Goal: Task Accomplishment & Management: Manage account settings

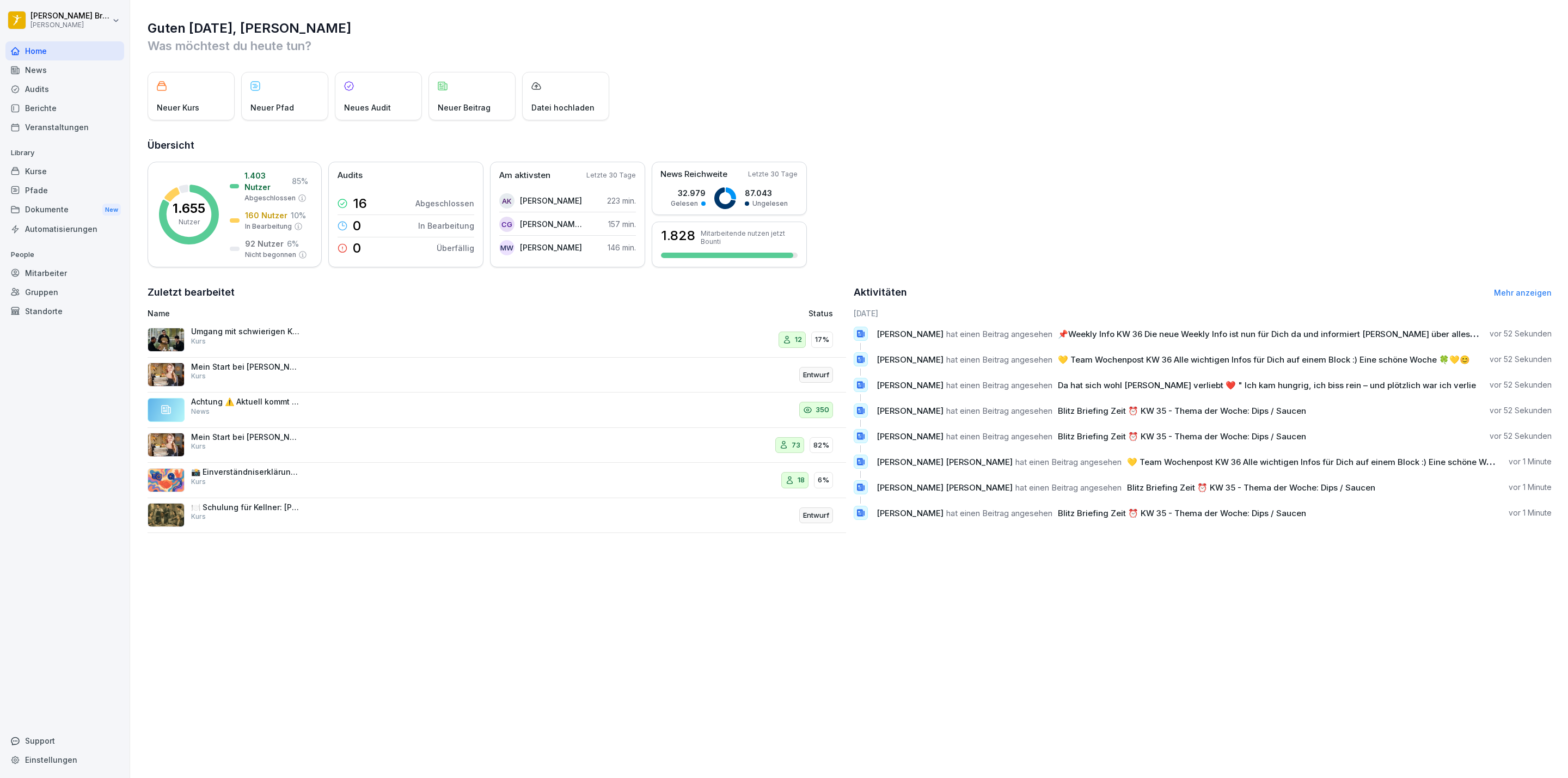
click at [57, 208] on div "Dokumente New" at bounding box center [65, 210] width 119 height 20
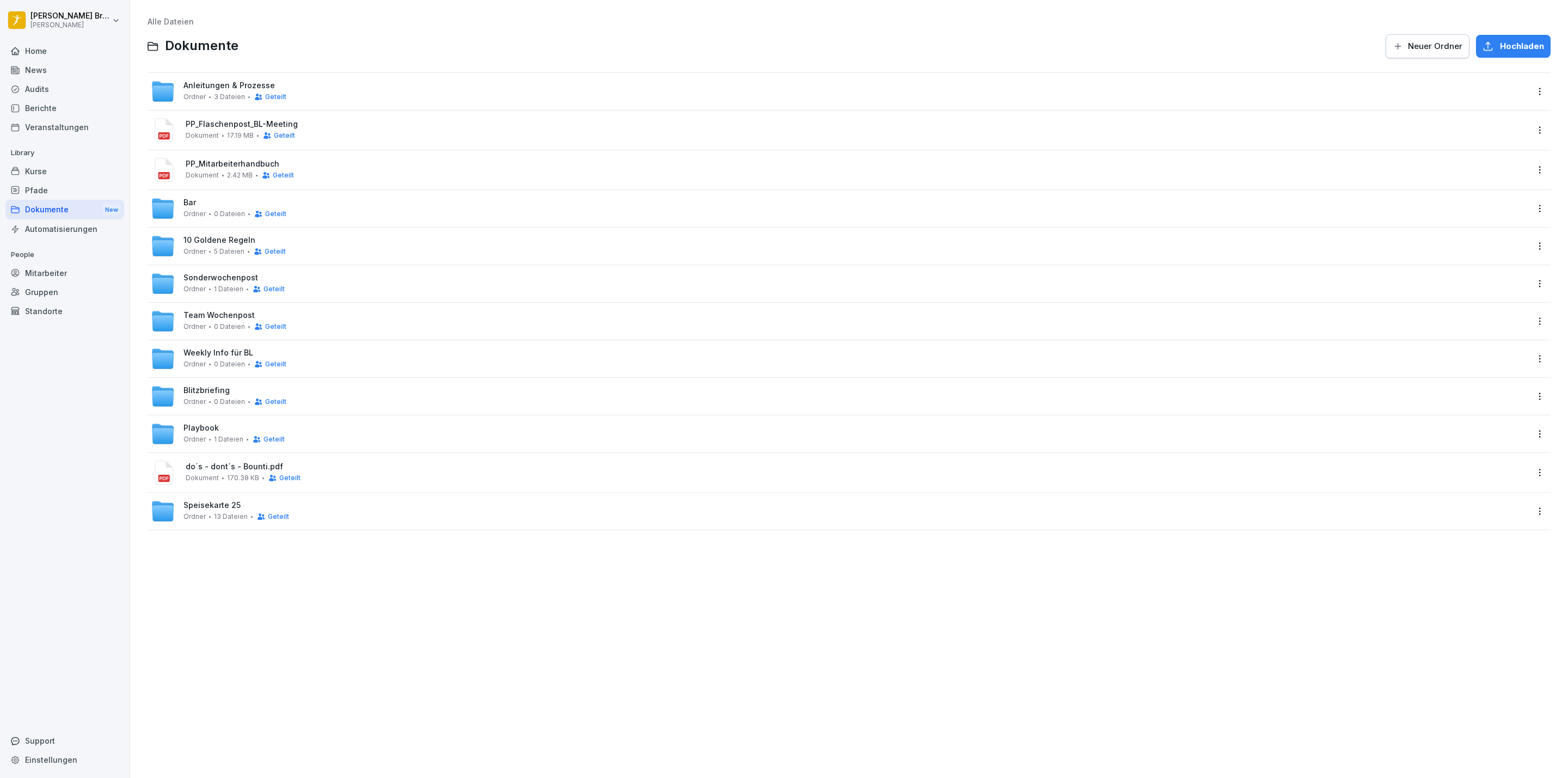
click at [218, 351] on span "Weekly Info für BL" at bounding box center [218, 353] width 70 height 10
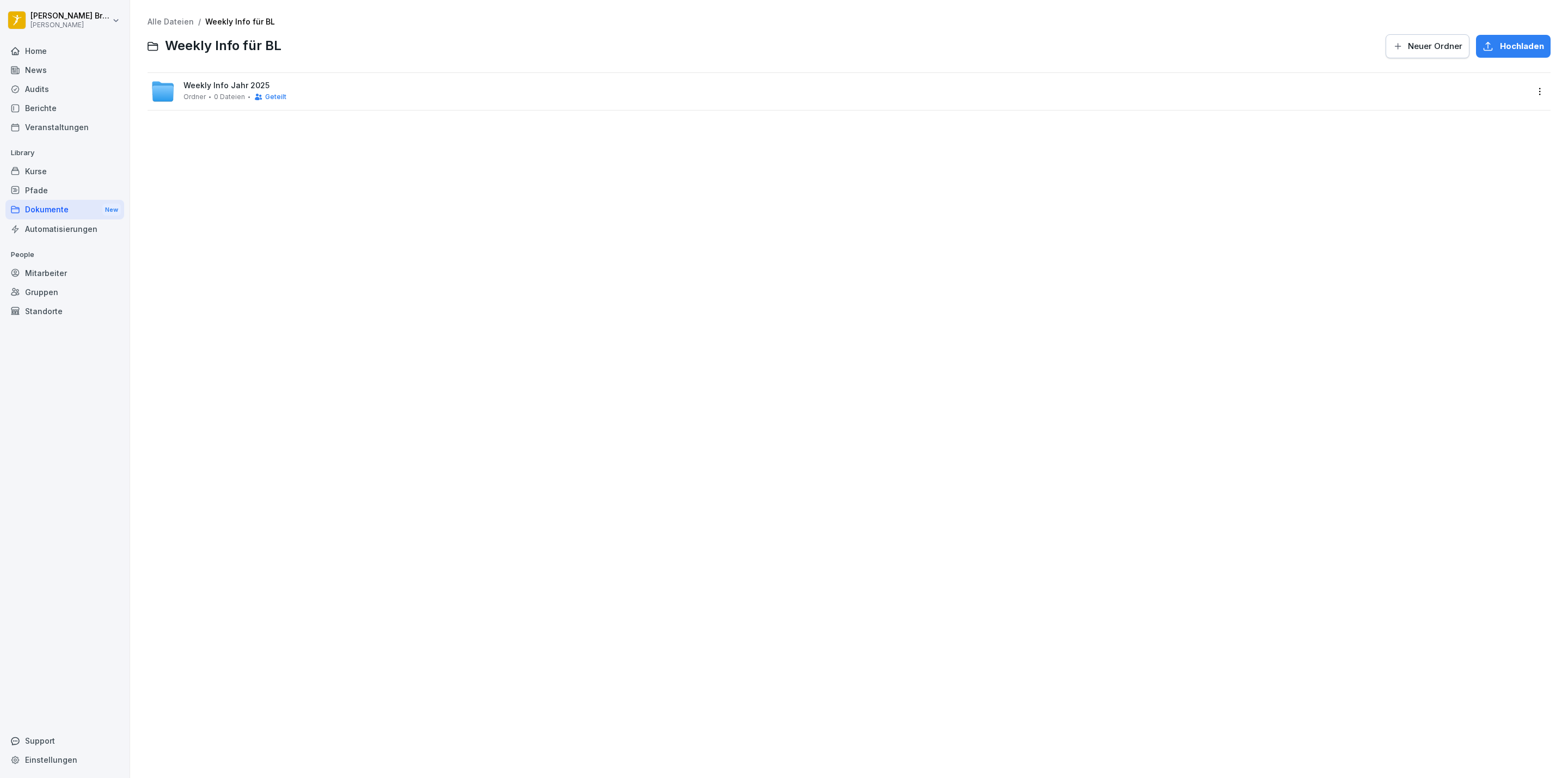
click at [184, 100] on span "Ordner" at bounding box center [194, 97] width 22 height 8
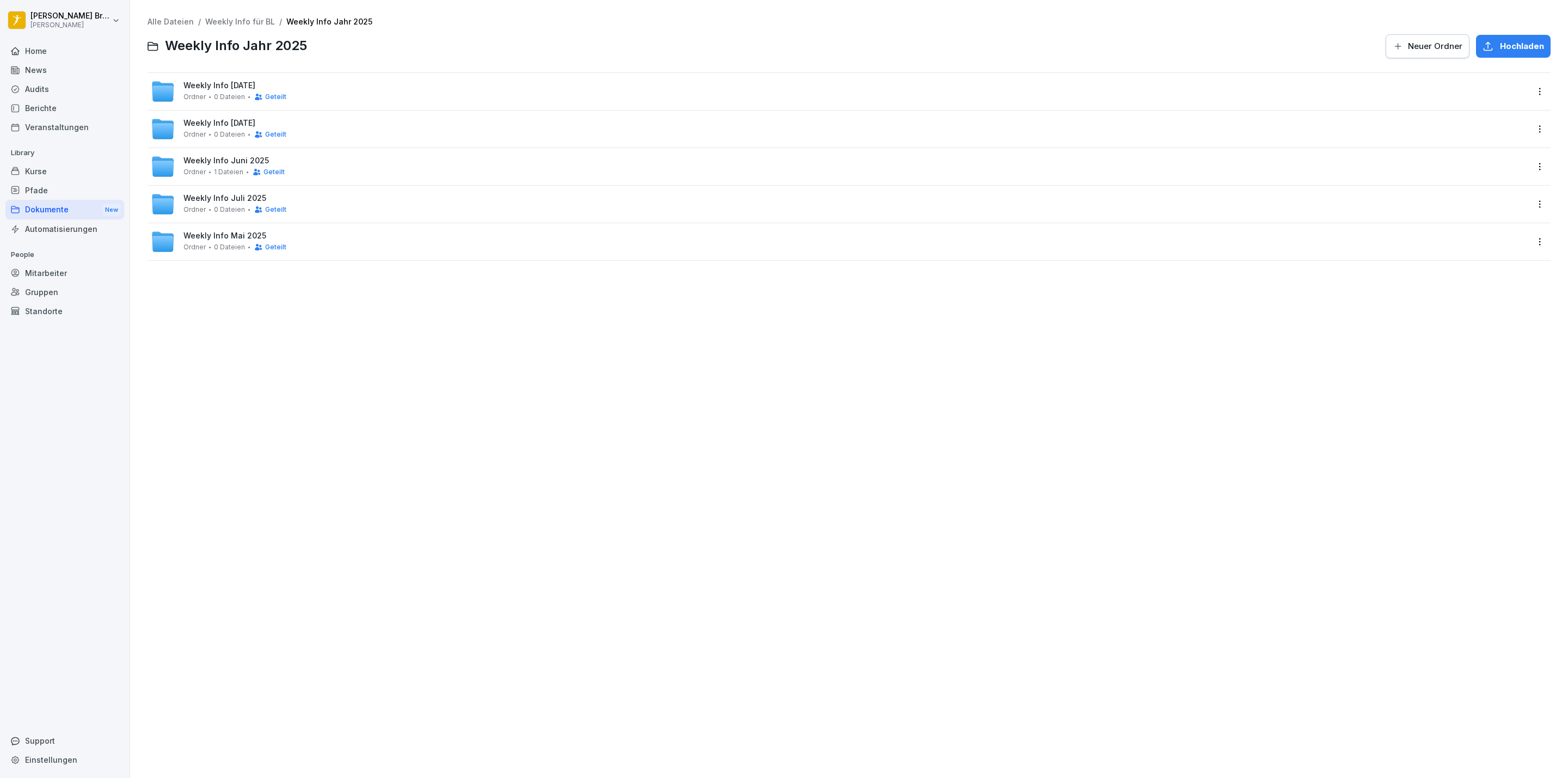
click at [234, 210] on span "0 Dateien" at bounding box center [230, 210] width 31 height 8
click at [215, 196] on span "Weekly KW 30" at bounding box center [210, 199] width 55 height 10
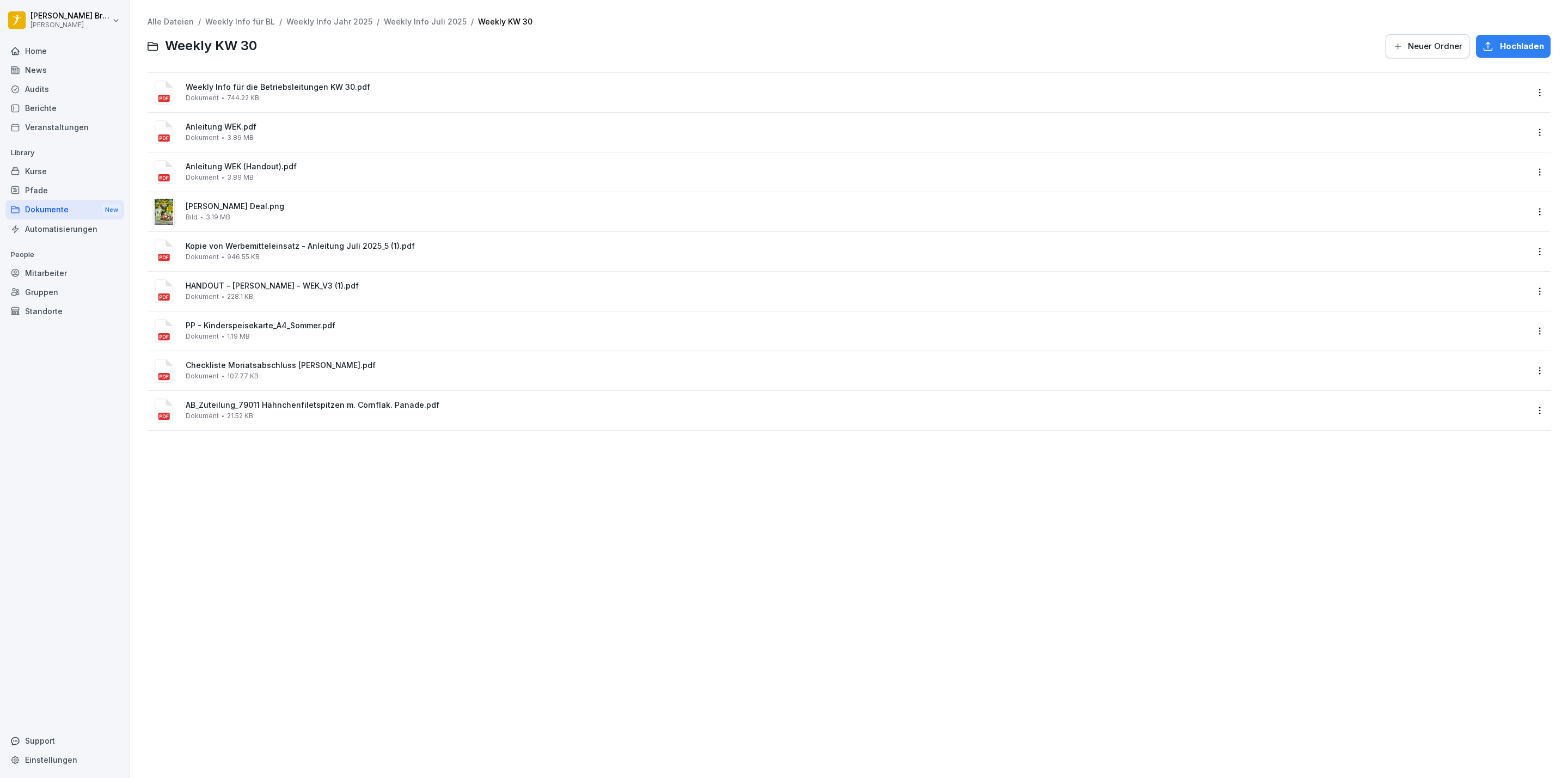
click at [1528, 258] on html "[PERSON_NAME] [PERSON_NAME] Home News Audits Berichte Veranstaltungen Library K…" at bounding box center [784, 389] width 1568 height 778
click at [1446, 408] on div "Löschen" at bounding box center [1461, 405] width 35 height 13
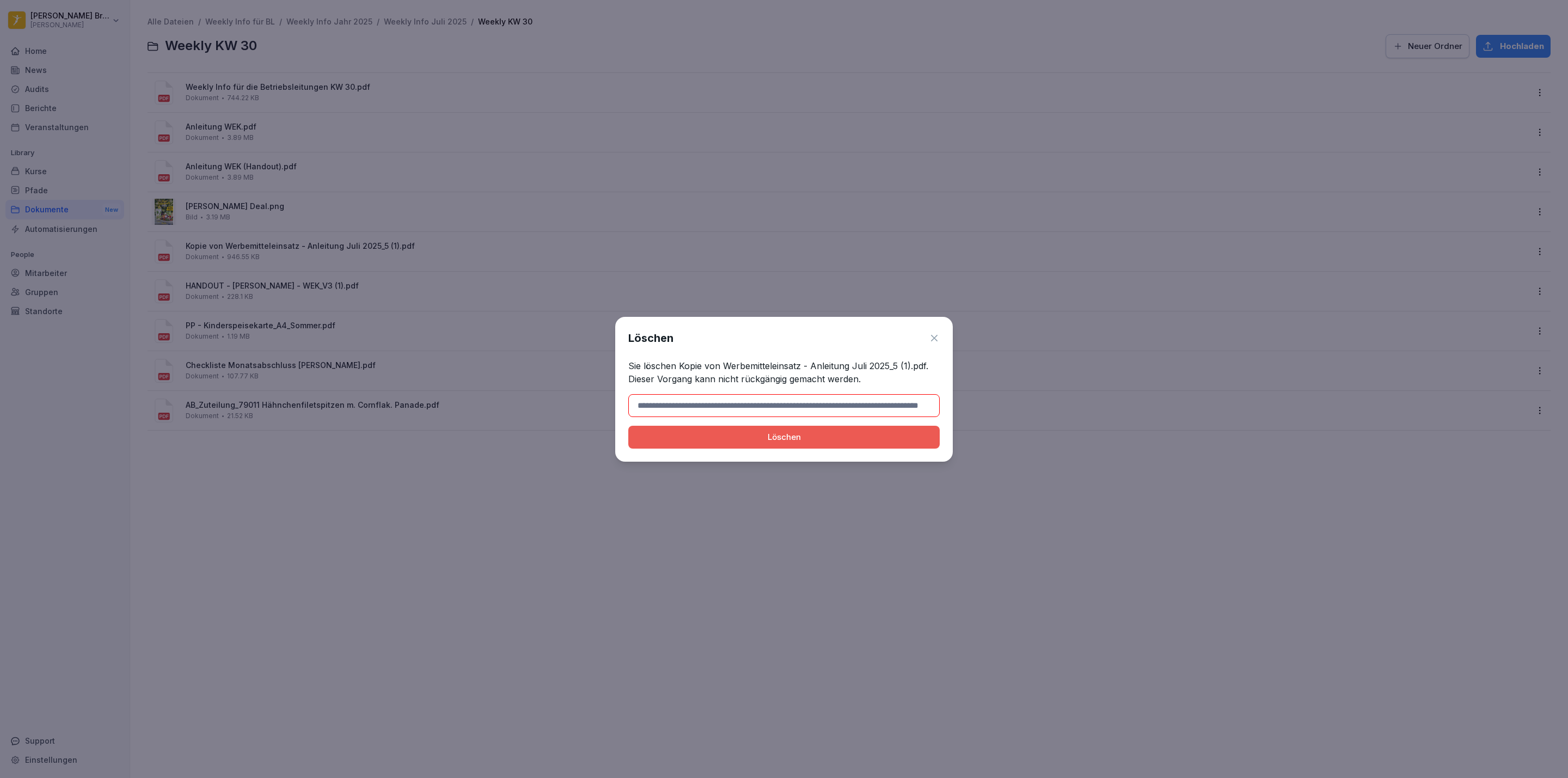
click at [933, 337] on icon at bounding box center [934, 338] width 7 height 7
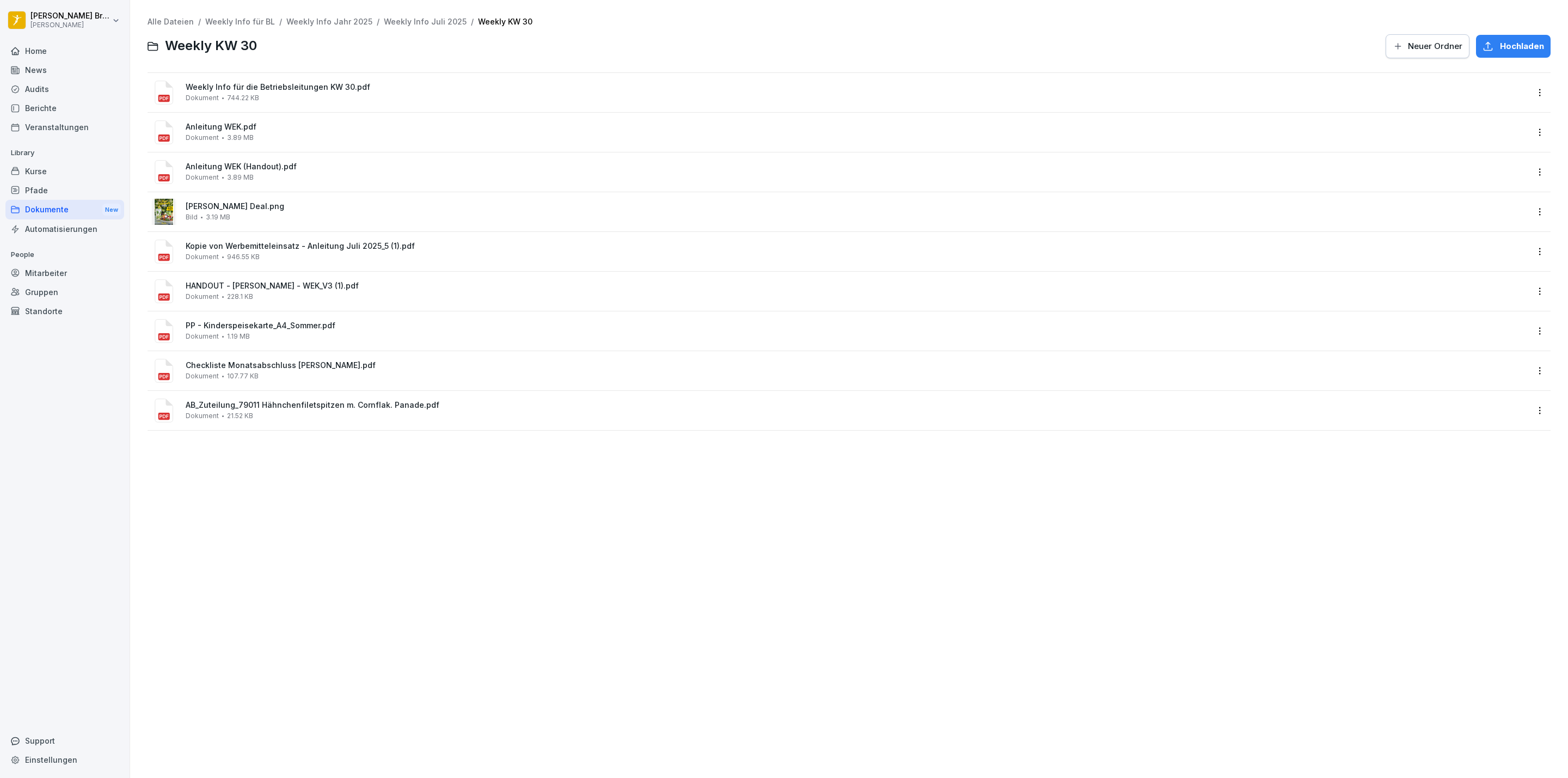
click at [1528, 87] on html "[PERSON_NAME] [PERSON_NAME] Home News Audits Berichte Veranstaltungen Library K…" at bounding box center [784, 389] width 1568 height 778
click at [1483, 239] on div "Löschen" at bounding box center [1480, 245] width 115 height 22
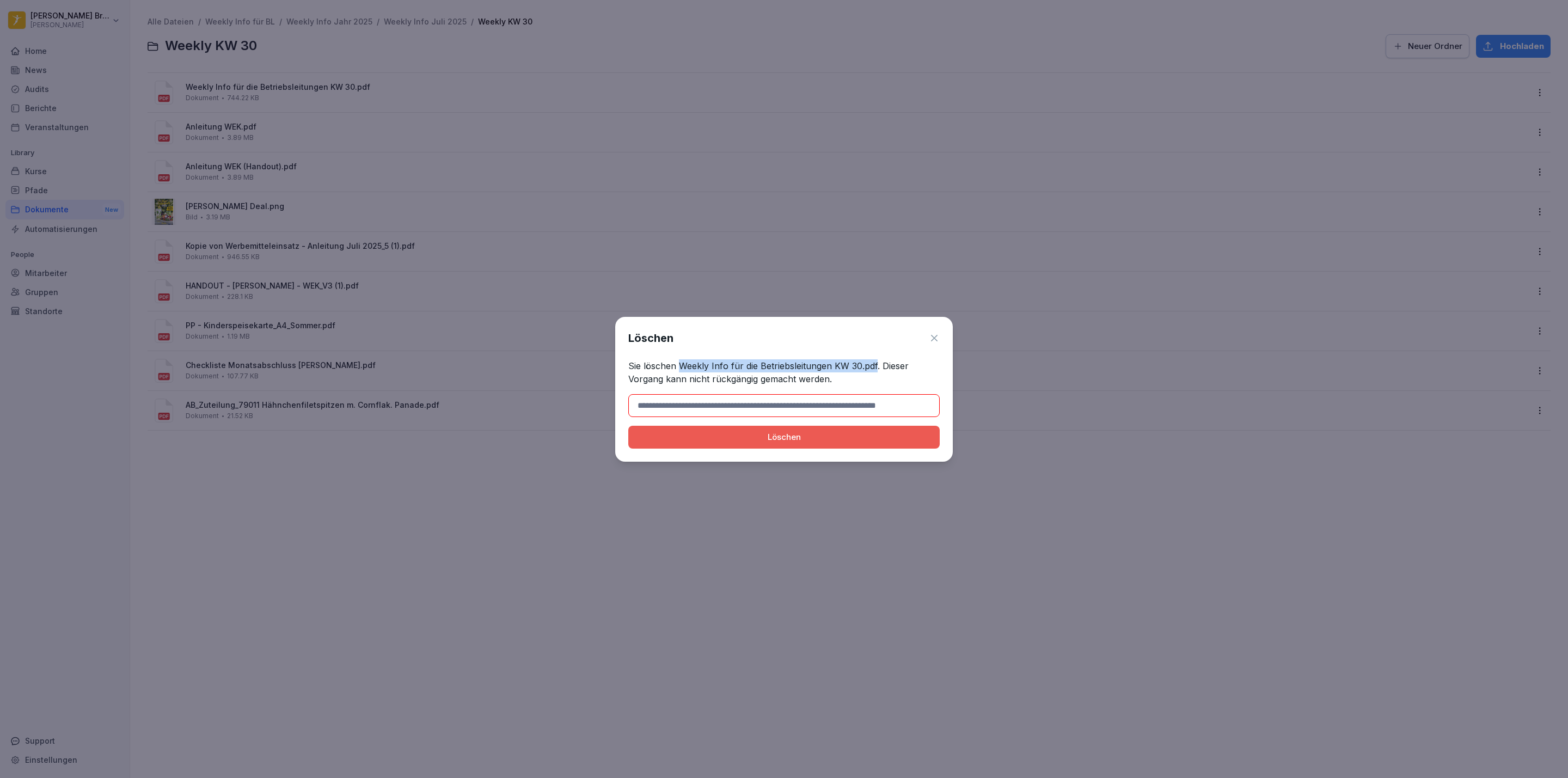
drag, startPoint x: 876, startPoint y: 365, endPoint x: 681, endPoint y: 367, distance: 195.0
click at [681, 367] on p "Sie löschen Weekly Info für die Betriebsleitungen KW 30.pdf. Dieser Vorgang kan…" at bounding box center [784, 372] width 311 height 26
copy p "Weekly Info für die Betriebsleitungen KW 30.pdf"
click at [665, 412] on input at bounding box center [784, 406] width 311 height 23
paste input "**********"
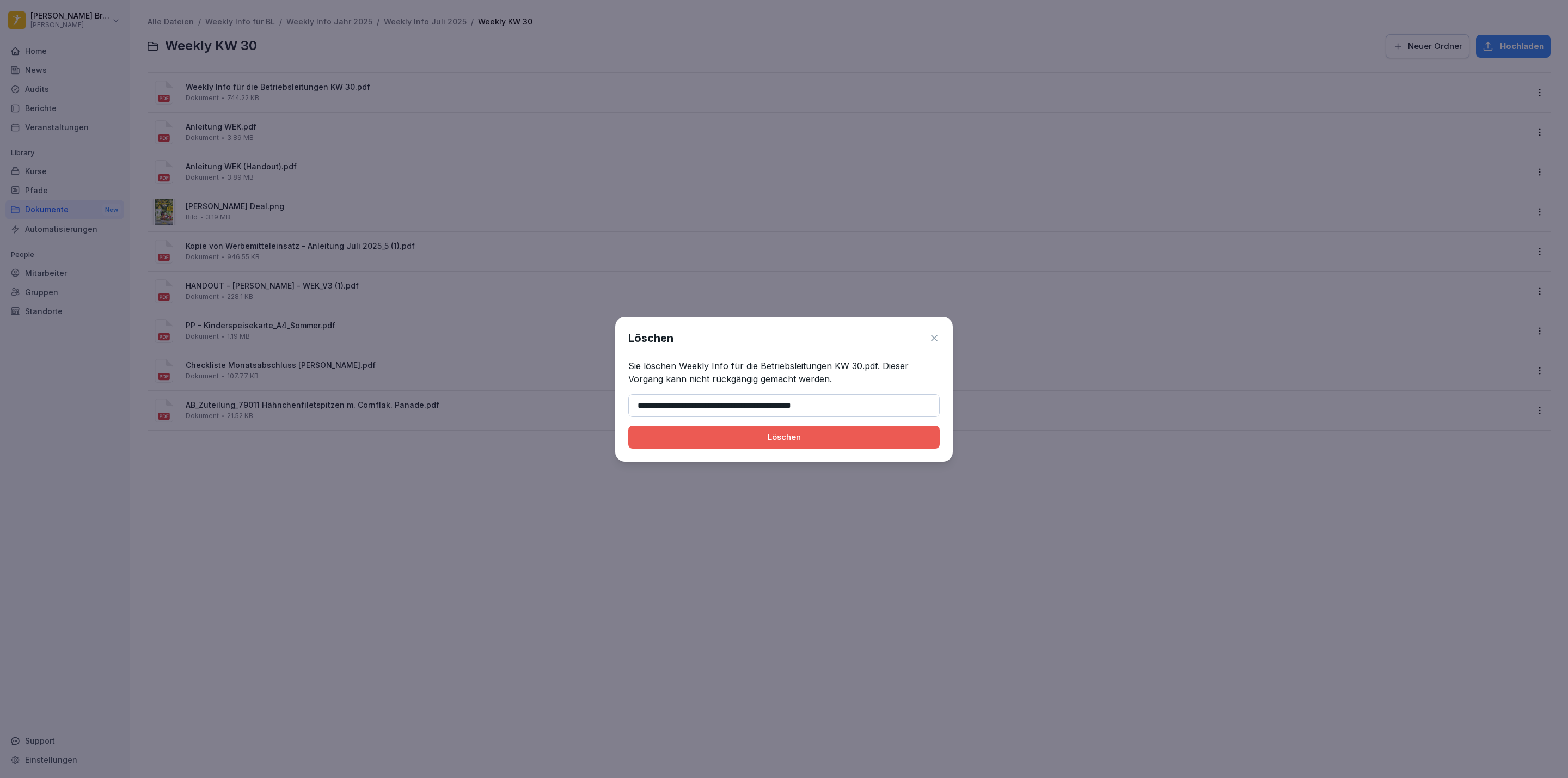
type input "**********"
click at [629, 426] on button "Löschen" at bounding box center [784, 437] width 311 height 23
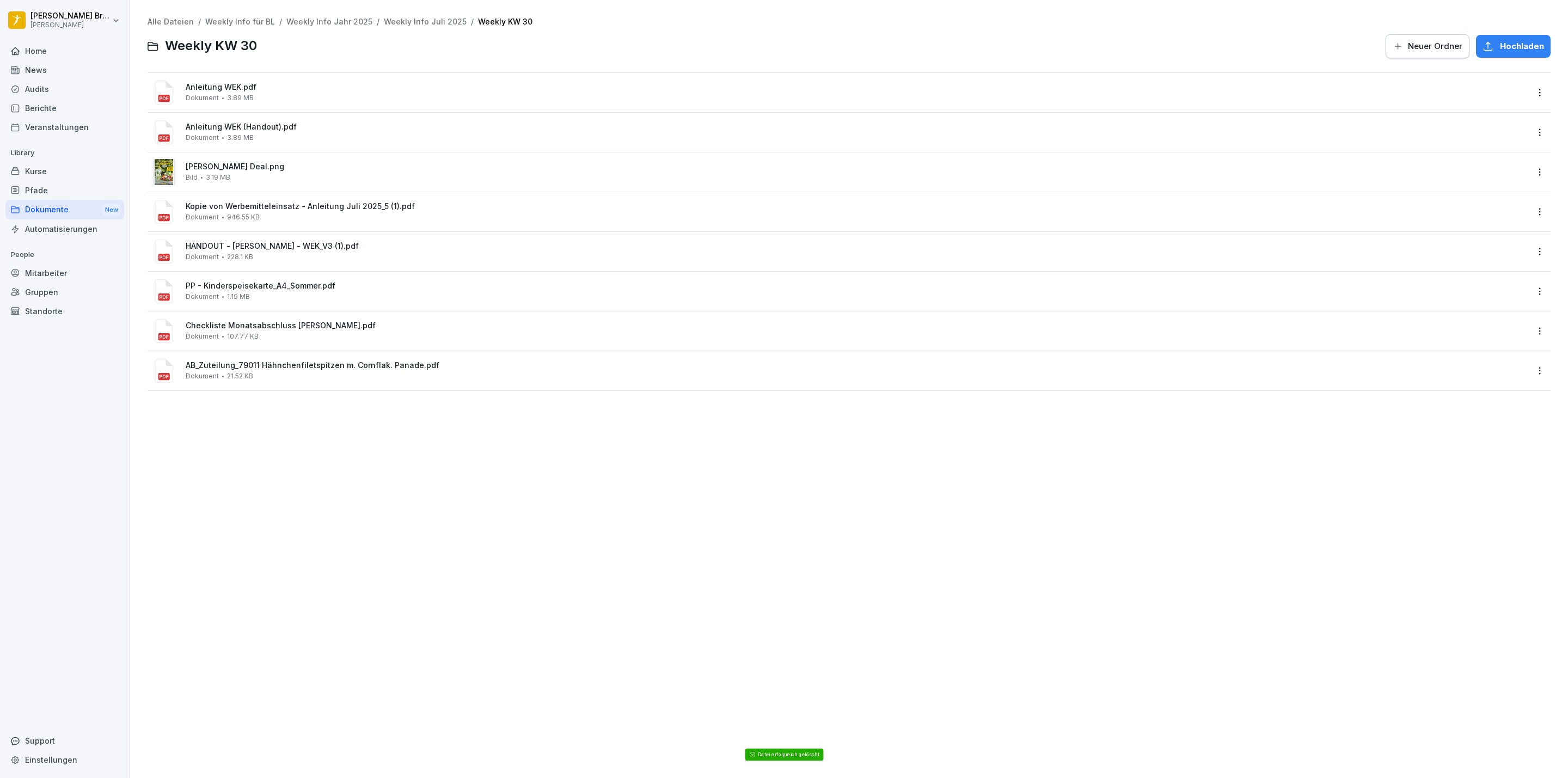
click at [1523, 89] on html "[PERSON_NAME] [PERSON_NAME] Home News Audits Berichte Veranstaltungen Library K…" at bounding box center [784, 389] width 1568 height 778
click at [1446, 235] on div "Löschen" at bounding box center [1480, 245] width 115 height 22
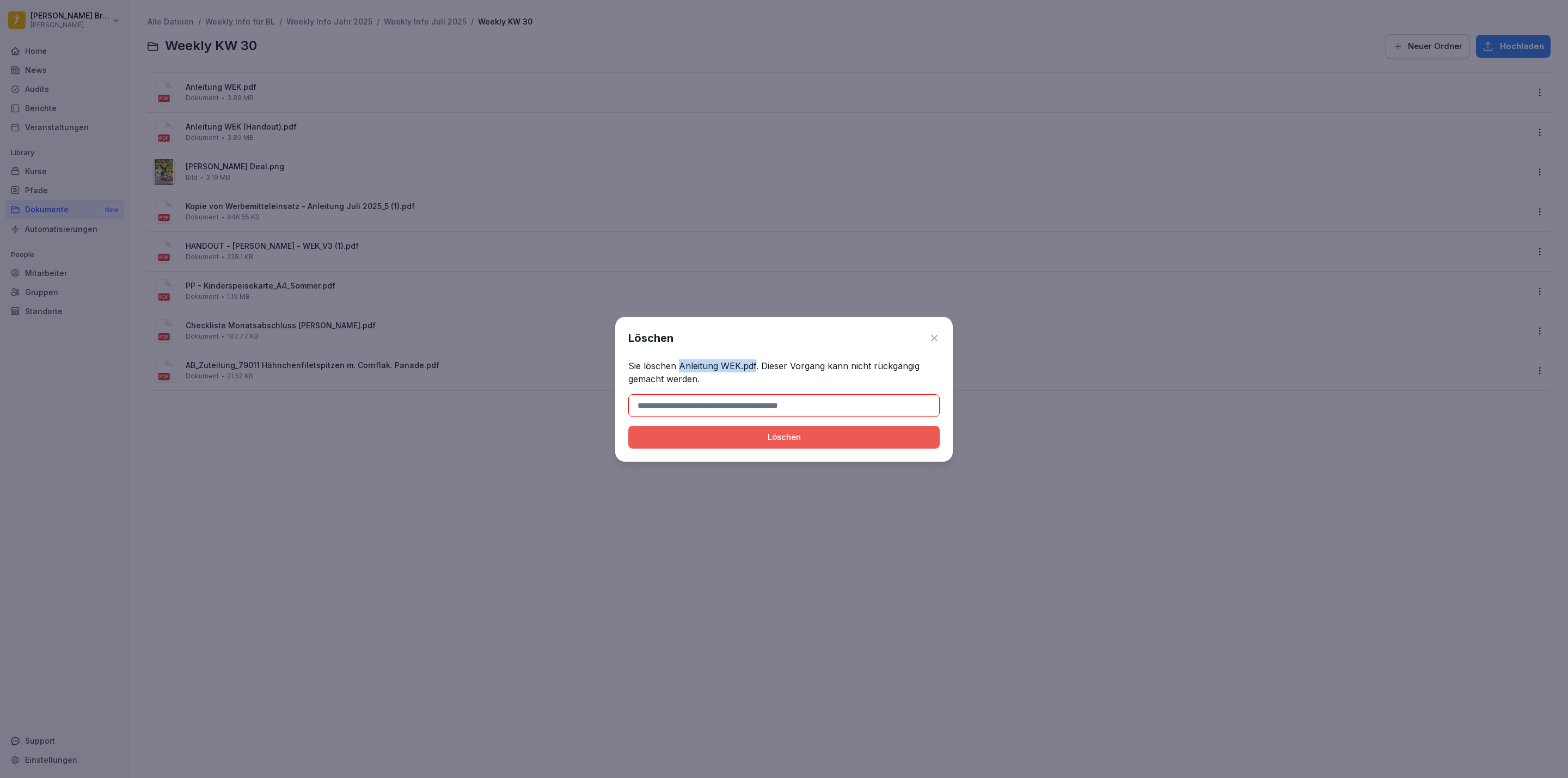
drag, startPoint x: 755, startPoint y: 365, endPoint x: 681, endPoint y: 354, distance: 74.8
click at [678, 358] on div "Löschen Sie löschen Anleitung WEK.pdf. Dieser Vorgang kann nicht rückgängig gem…" at bounding box center [784, 389] width 338 height 144
copy p "Anleitung WEK.pdf"
click at [744, 400] on input at bounding box center [784, 406] width 311 height 23
paste input "**********"
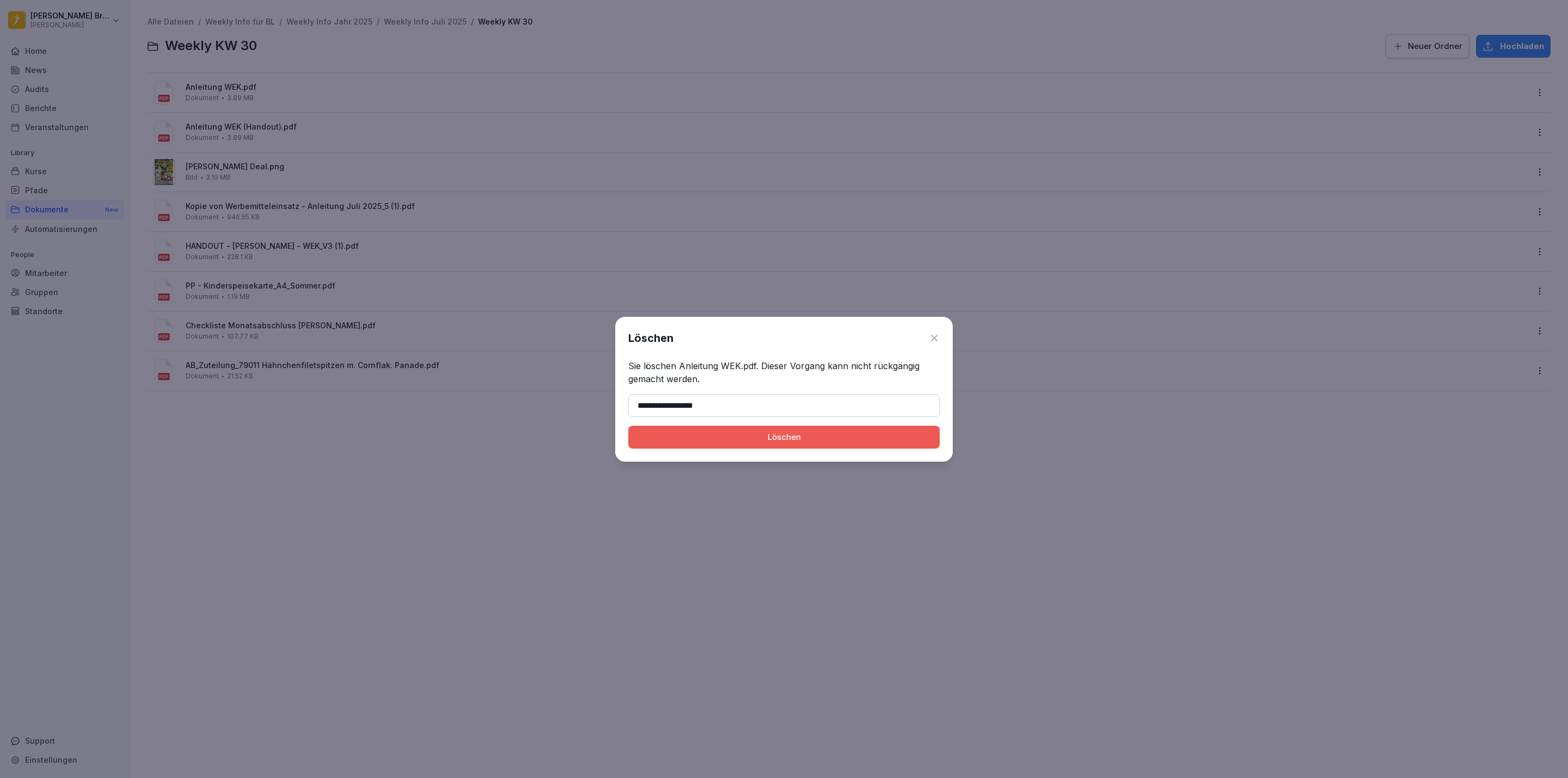
type input "**********"
click at [746, 428] on button "Löschen" at bounding box center [784, 437] width 311 height 23
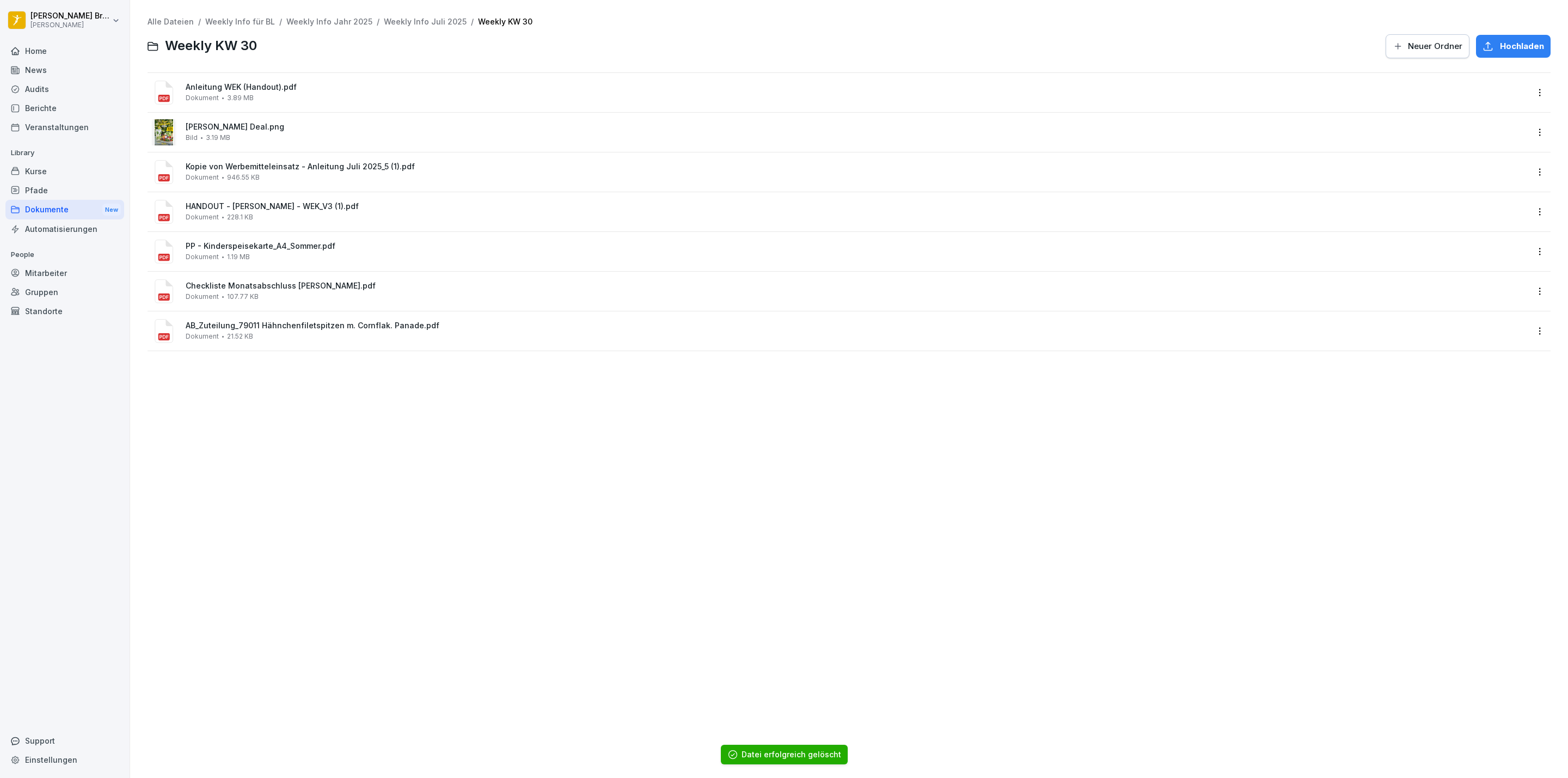
click at [1515, 99] on div "Anleitung WEK (Handout).pdf Dokument 3.89 MB" at bounding box center [856, 92] width 1342 height 19
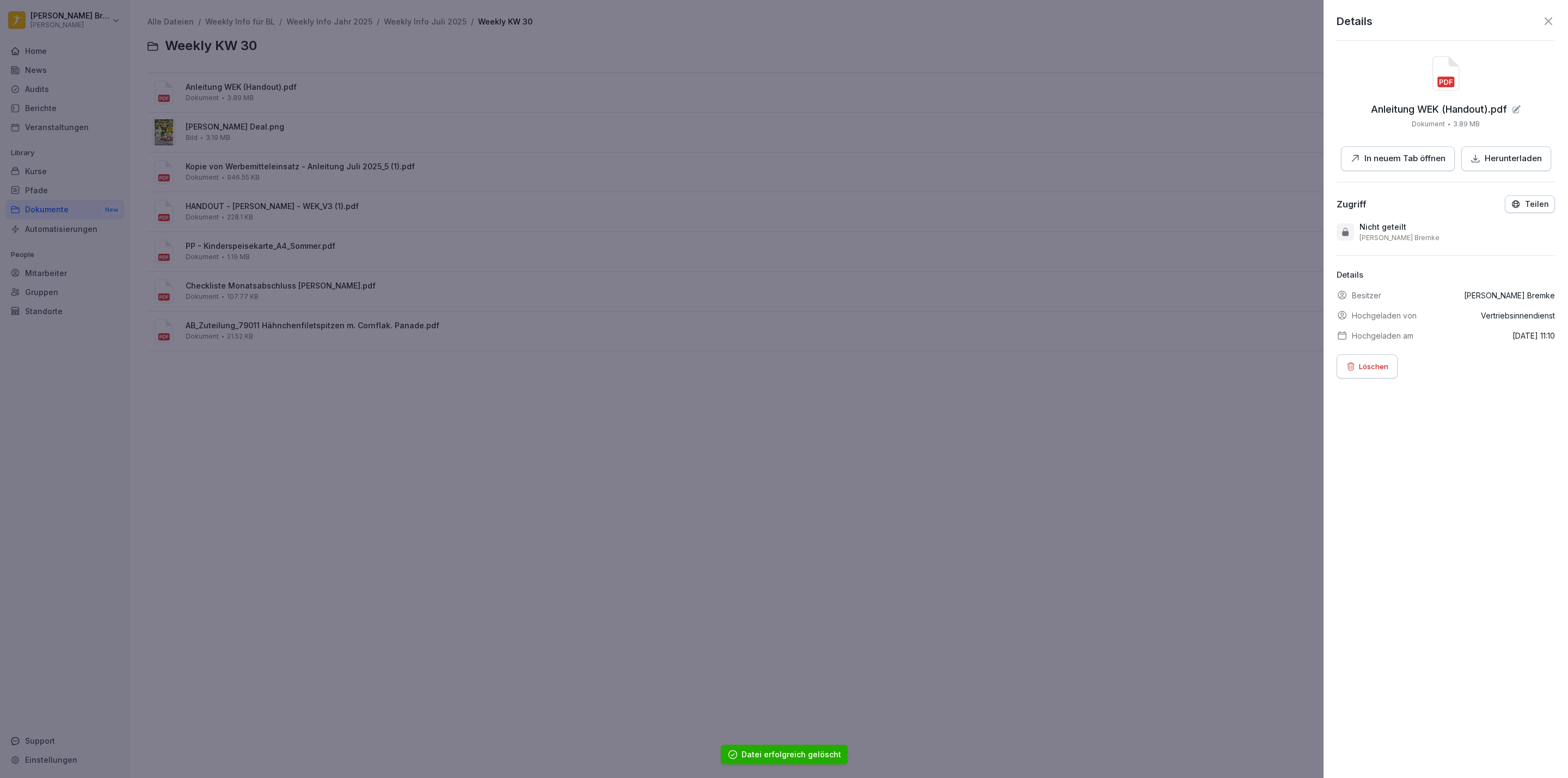
click at [1524, 92] on div "Anleitung WEK (Handout).pdf Dokument 3.89 MB In neuem Tab öffnen Herunterladen" at bounding box center [1446, 114] width 218 height 115
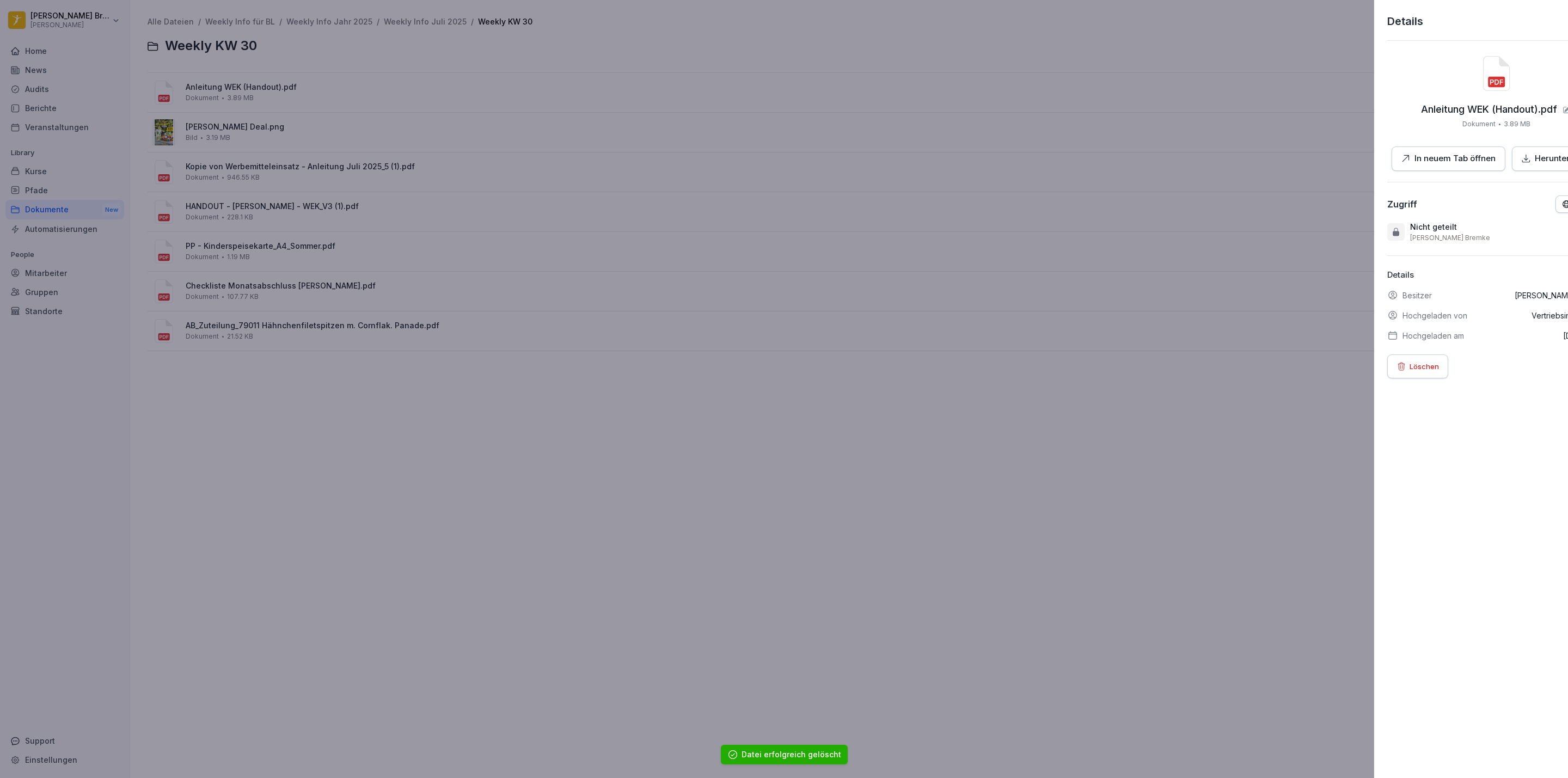
click at [1029, 245] on div at bounding box center [784, 389] width 1568 height 778
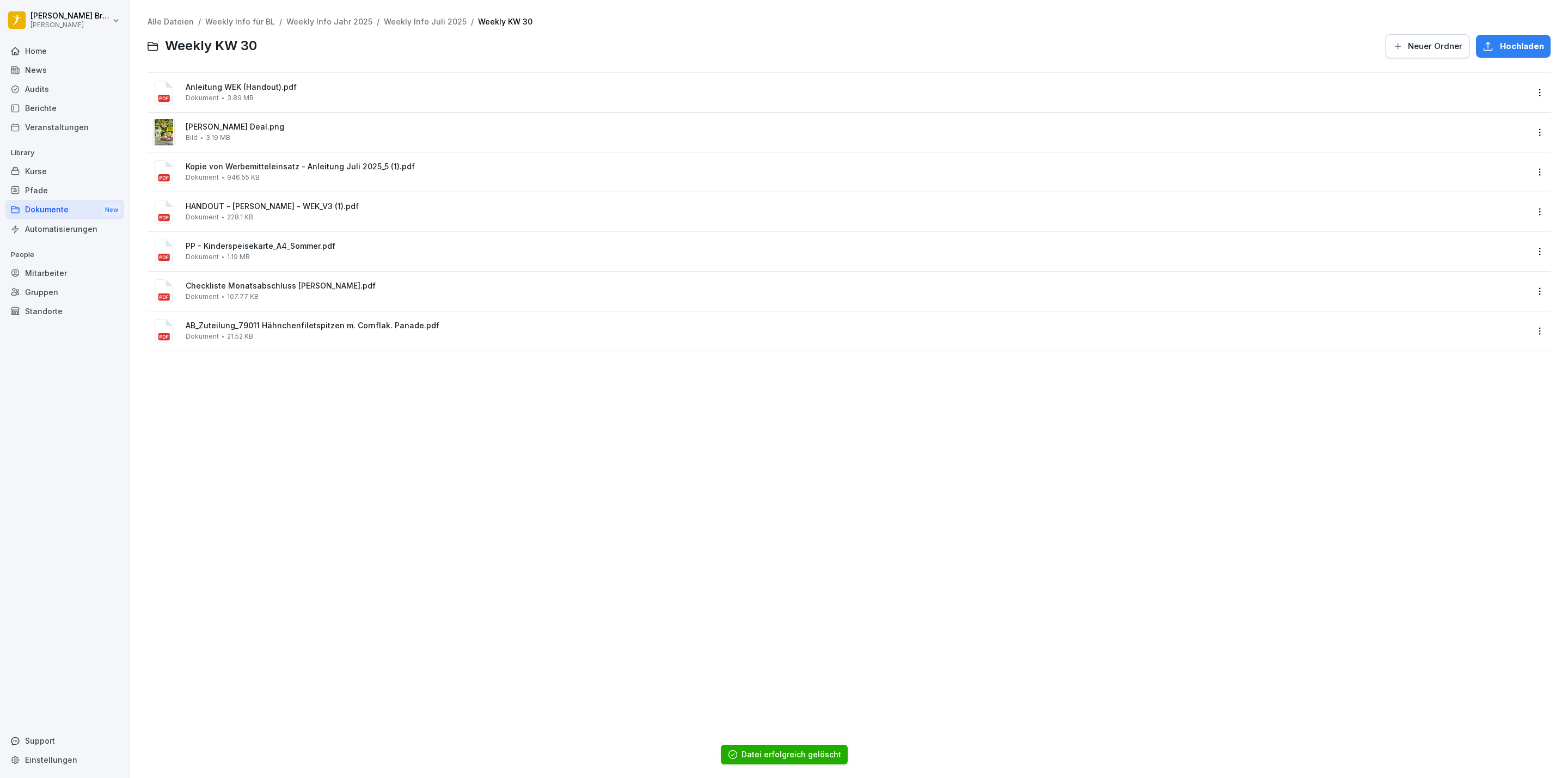
click at [1523, 88] on html "[PERSON_NAME] [PERSON_NAME] Home News Audits Berichte Veranstaltungen Library K…" at bounding box center [784, 389] width 1568 height 778
click at [1479, 241] on div "Löschen" at bounding box center [1480, 245] width 115 height 22
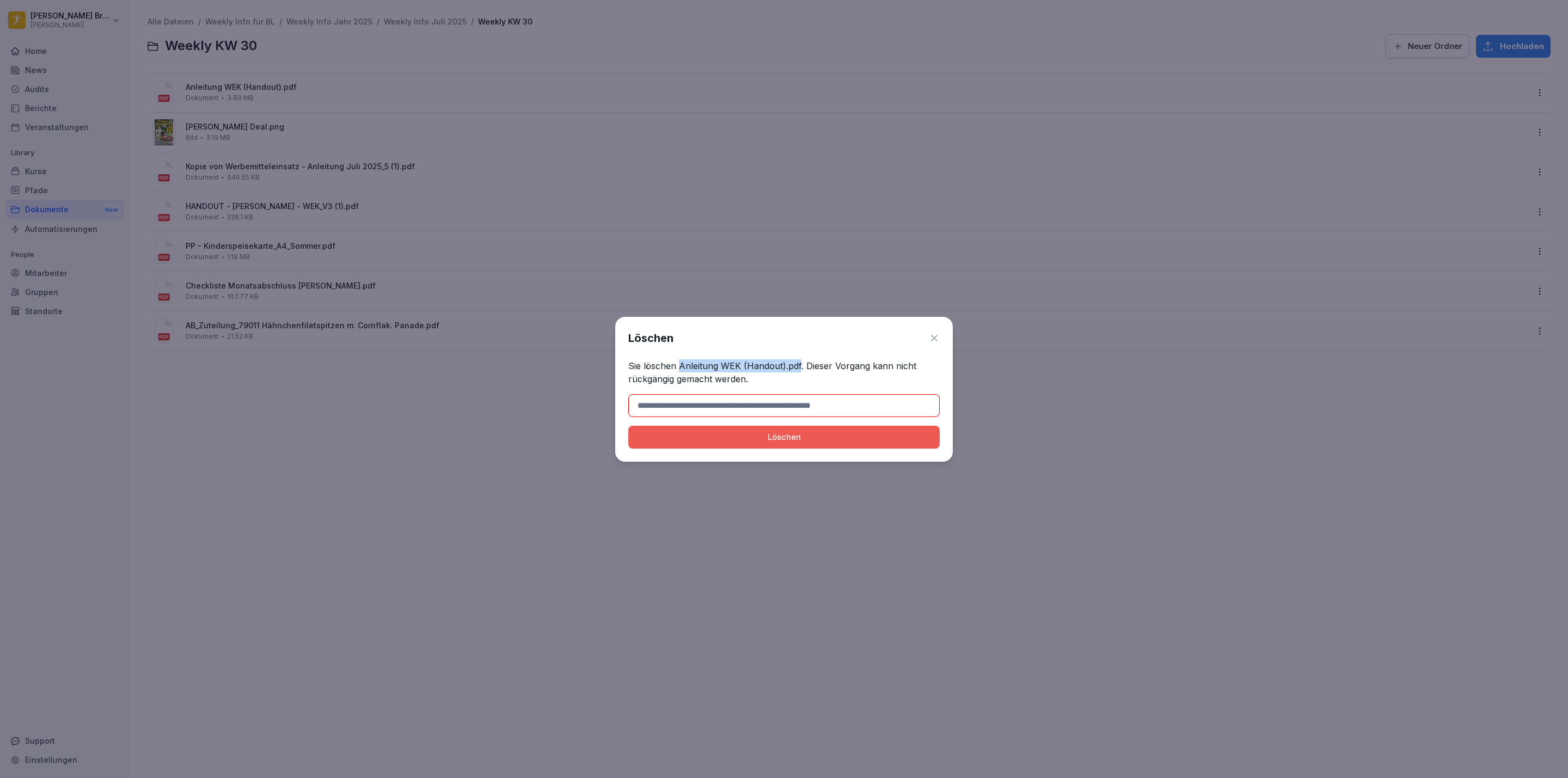
drag, startPoint x: 799, startPoint y: 364, endPoint x: 680, endPoint y: 361, distance: 119.0
click at [680, 361] on p "Sie löschen Anleitung WEK (Handout).pdf. Dieser Vorgang kann nicht rückgängig g…" at bounding box center [784, 372] width 311 height 26
copy p "Anleitung WEK (Handout).pdf"
click at [683, 406] on input at bounding box center [784, 406] width 311 height 23
paste input "**********"
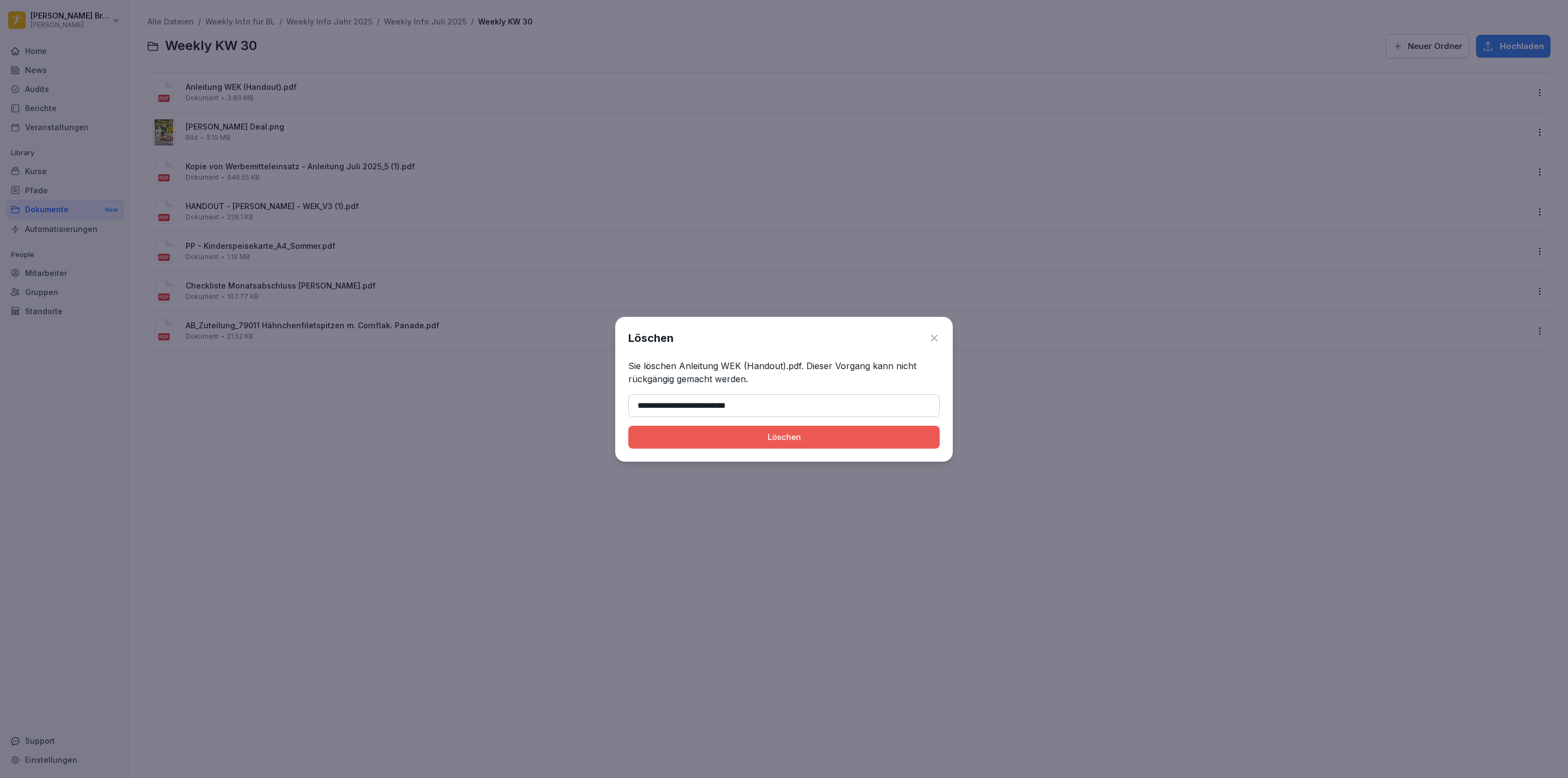
type input "**********"
click at [665, 438] on div "Löschen" at bounding box center [784, 437] width 294 height 12
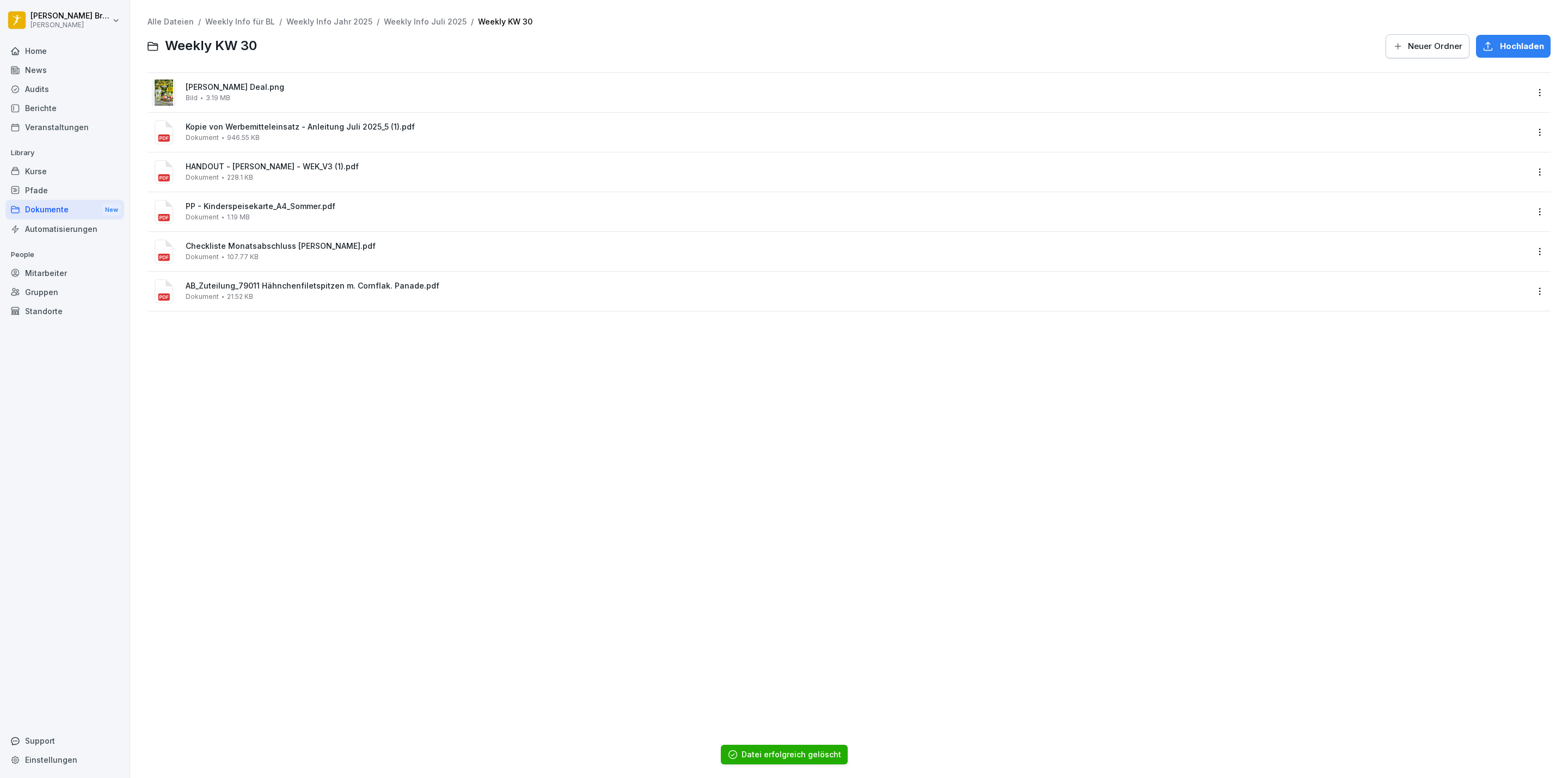
click at [62, 208] on div "Dokumente New" at bounding box center [65, 210] width 119 height 20
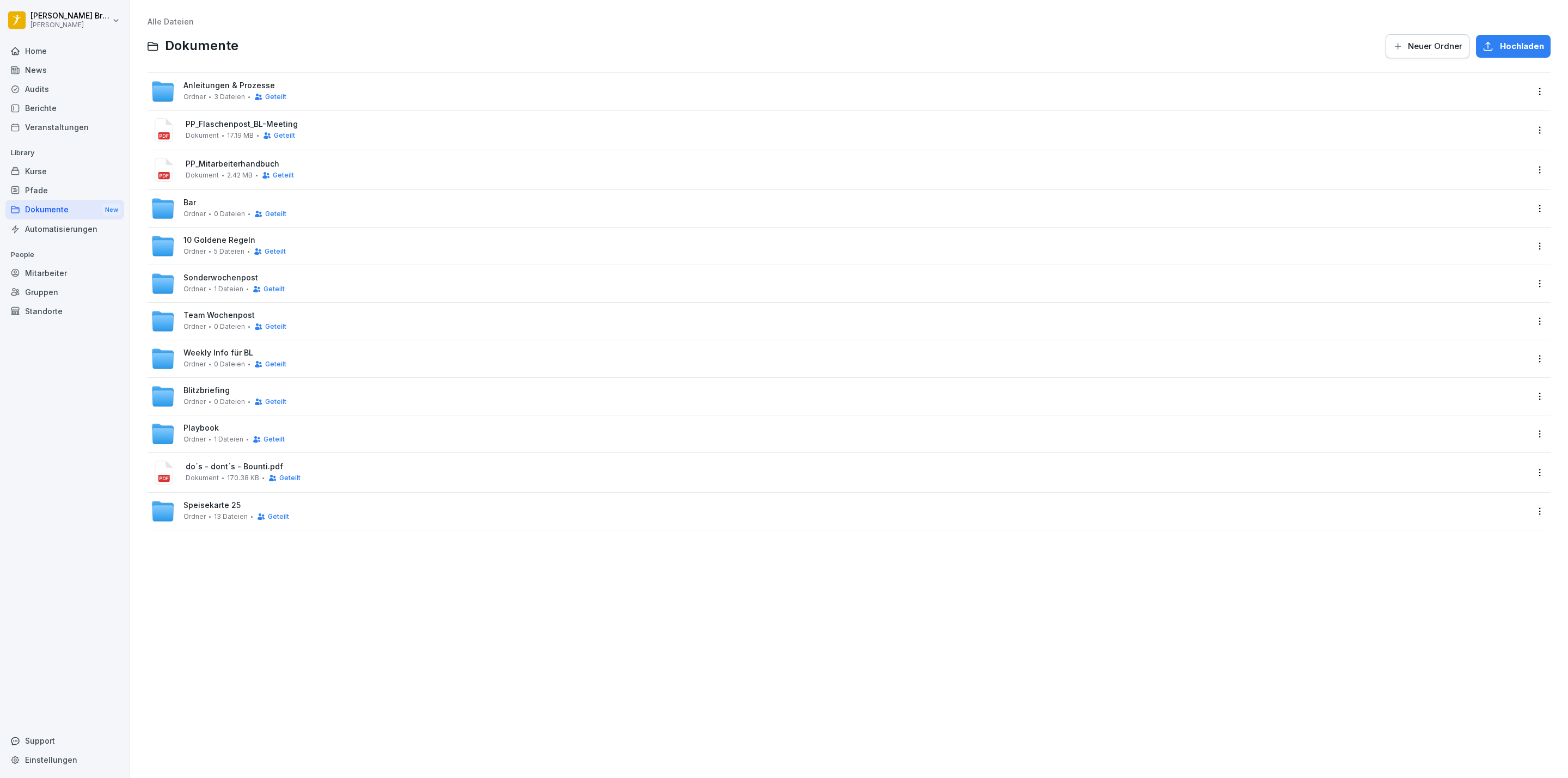
click at [214, 365] on span "0 Dateien" at bounding box center [230, 365] width 31 height 8
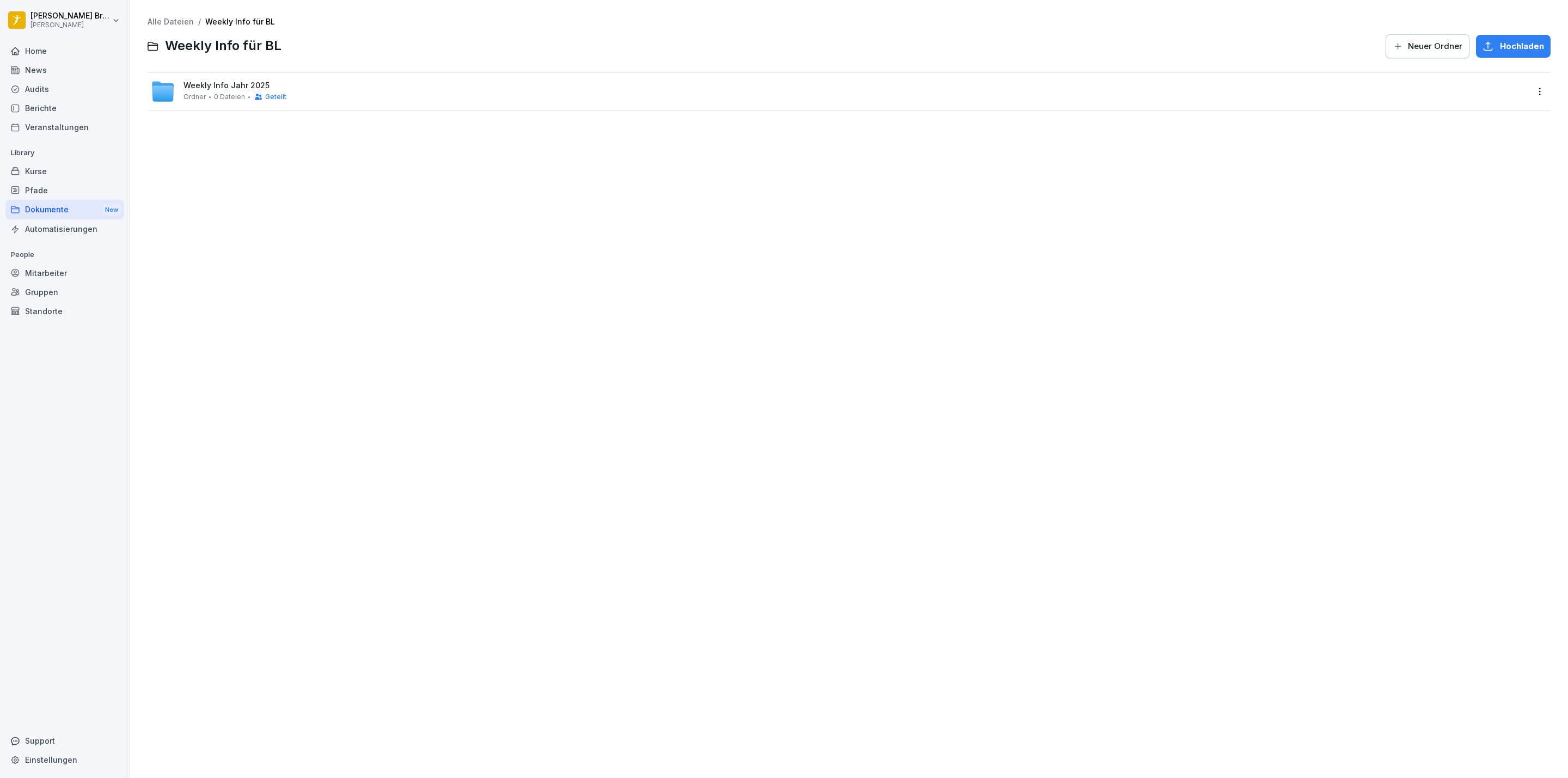
click at [210, 101] on div "Weekly Info Jahr 2025 Ordner 0 Dateien Geteilt" at bounding box center [839, 91] width 1377 height 24
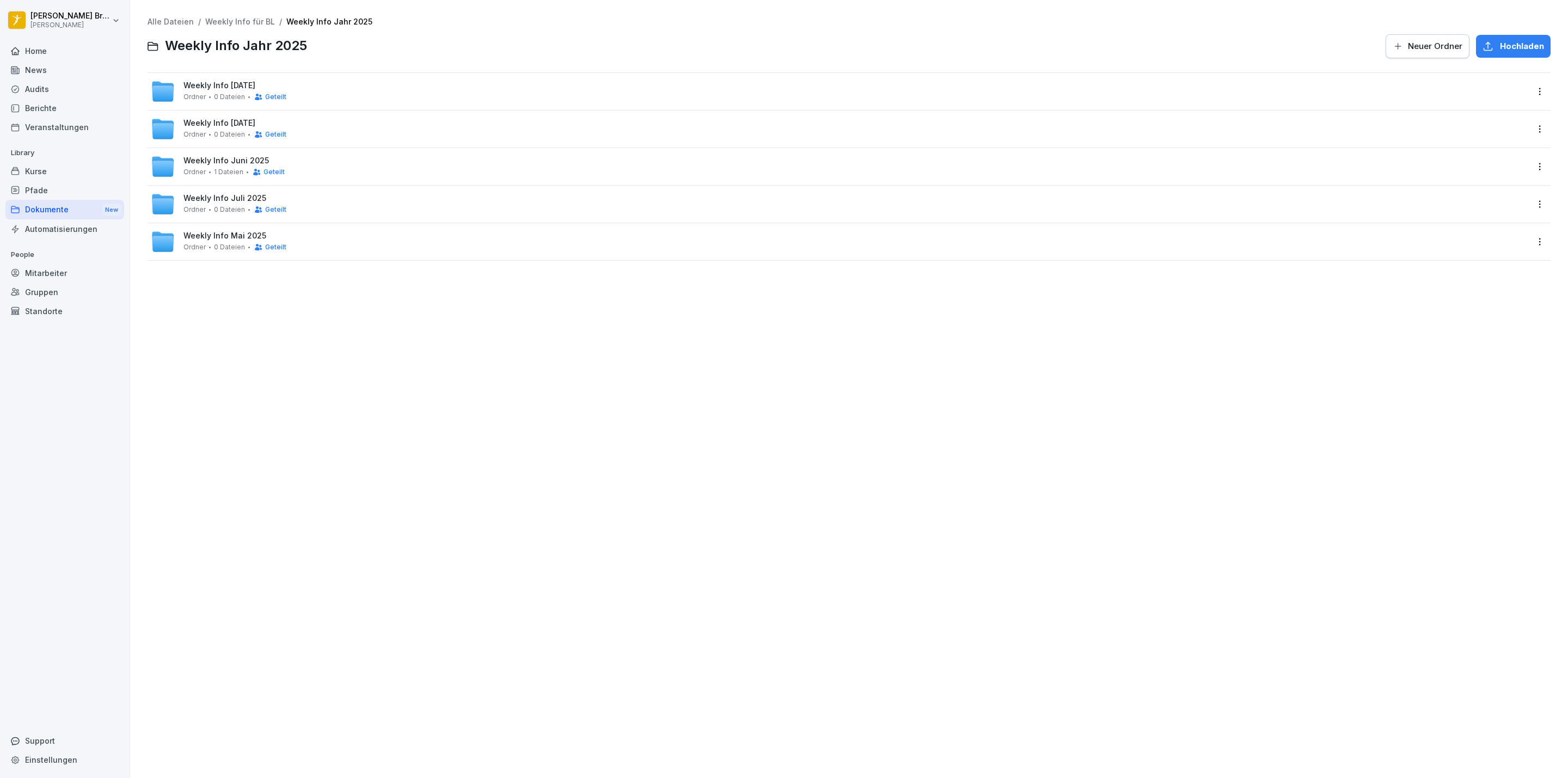
click at [231, 202] on span "Weekly Info Juli 2025" at bounding box center [225, 199] width 82 height 10
click at [219, 96] on span "3 Dateien" at bounding box center [230, 97] width 31 height 8
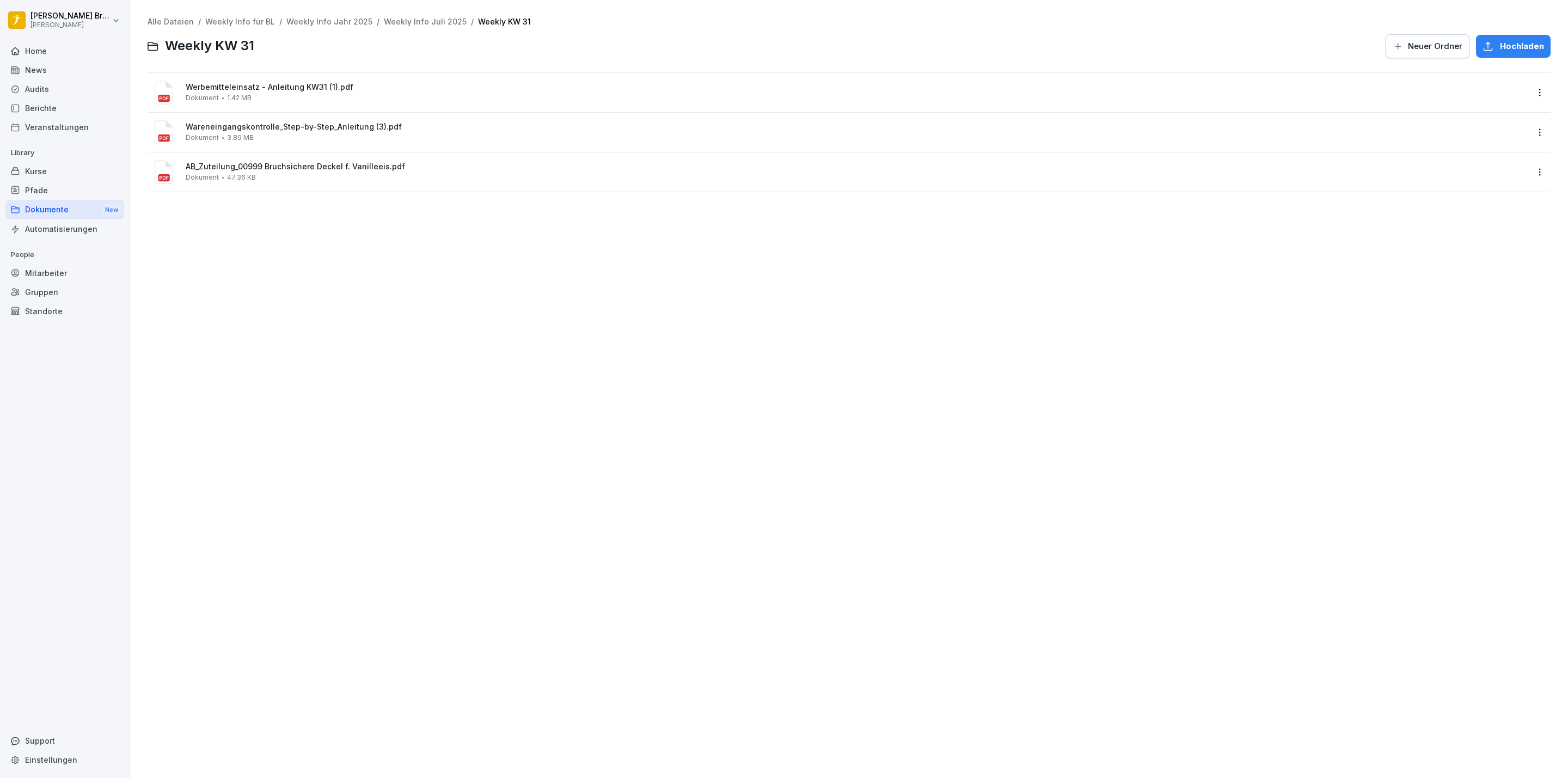
click at [1527, 131] on html "[PERSON_NAME] [PERSON_NAME] Home News Audits Berichte Veranstaltungen Library K…" at bounding box center [784, 389] width 1568 height 778
click at [1482, 282] on div "Löschen" at bounding box center [1480, 285] width 115 height 22
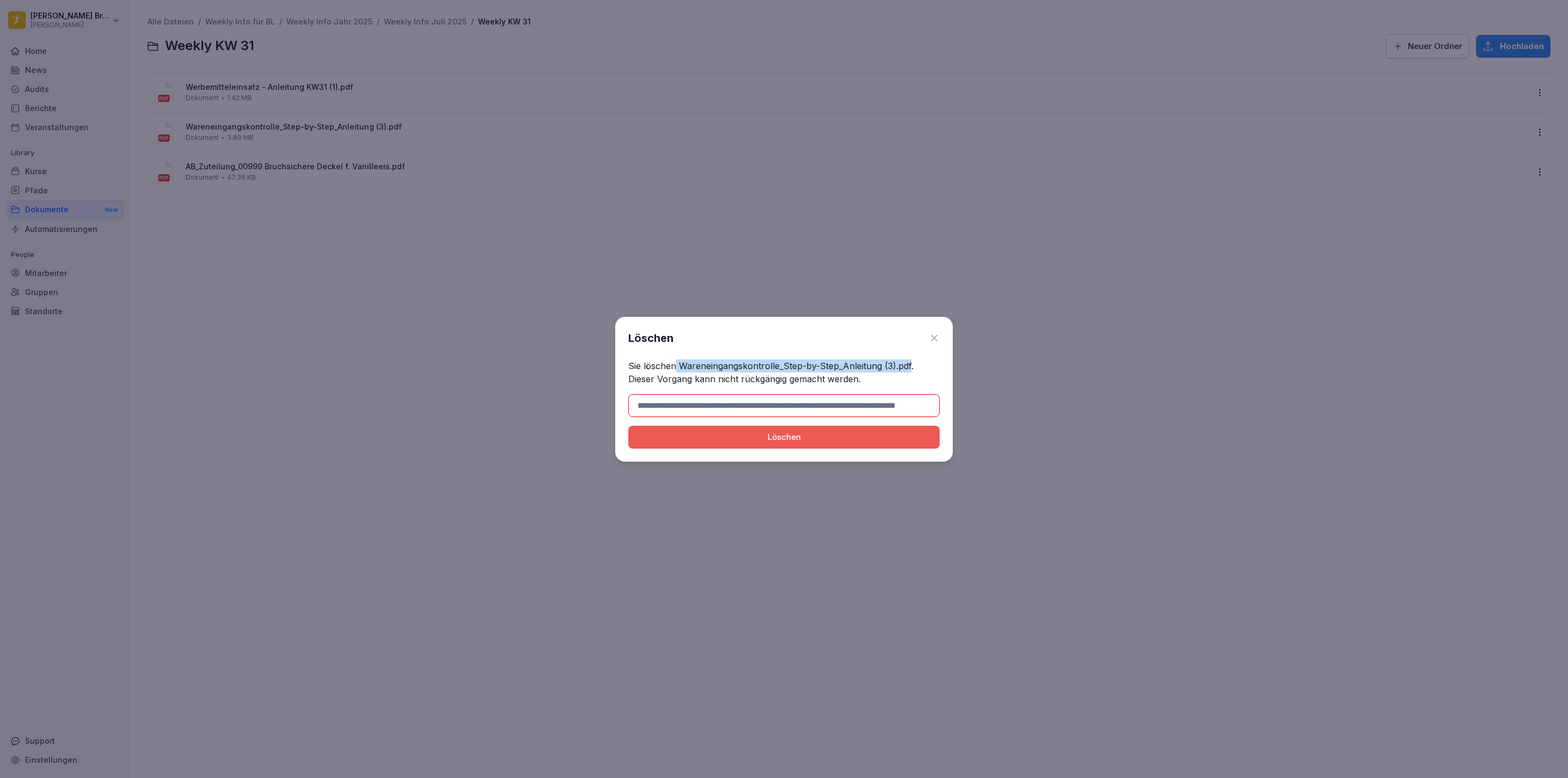
drag, startPoint x: 910, startPoint y: 365, endPoint x: 675, endPoint y: 364, distance: 235.0
click at [675, 364] on p "Sie löschen Wareneingangskontrolle_Step-by-Step_Anleitung (3).pdf. Dieser Vorga…" at bounding box center [784, 372] width 311 height 26
drag, startPoint x: 872, startPoint y: 396, endPoint x: 874, endPoint y: 377, distance: 19.1
click at [872, 396] on input at bounding box center [784, 406] width 311 height 23
click at [897, 371] on p "Sie löschen Wareneingangskontrolle_Step-by-Step_Anleitung (3).pdf. Dieser Vorga…" at bounding box center [784, 372] width 311 height 26
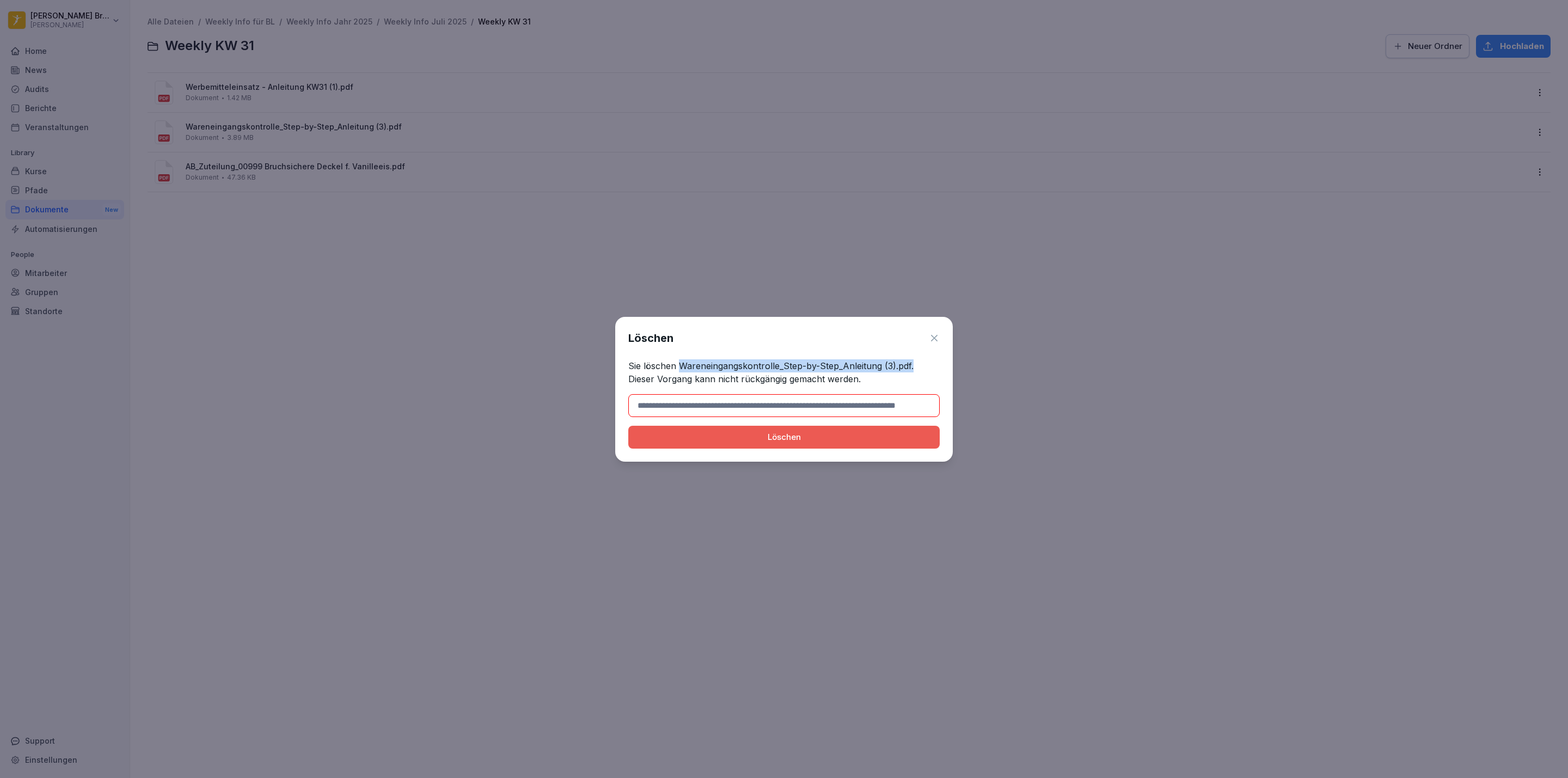
drag, startPoint x: 882, startPoint y: 367, endPoint x: 681, endPoint y: 367, distance: 201.0
click at [681, 367] on p "Sie löschen Wareneingangskontrolle_Step-by-Step_Anleitung (3).pdf. Dieser Vorga…" at bounding box center [784, 372] width 311 height 26
copy p "Wareneingangskontrolle_Step-by-Step_Anleitung (3).pdf."
click at [695, 409] on input at bounding box center [784, 406] width 311 height 23
paste input "**********"
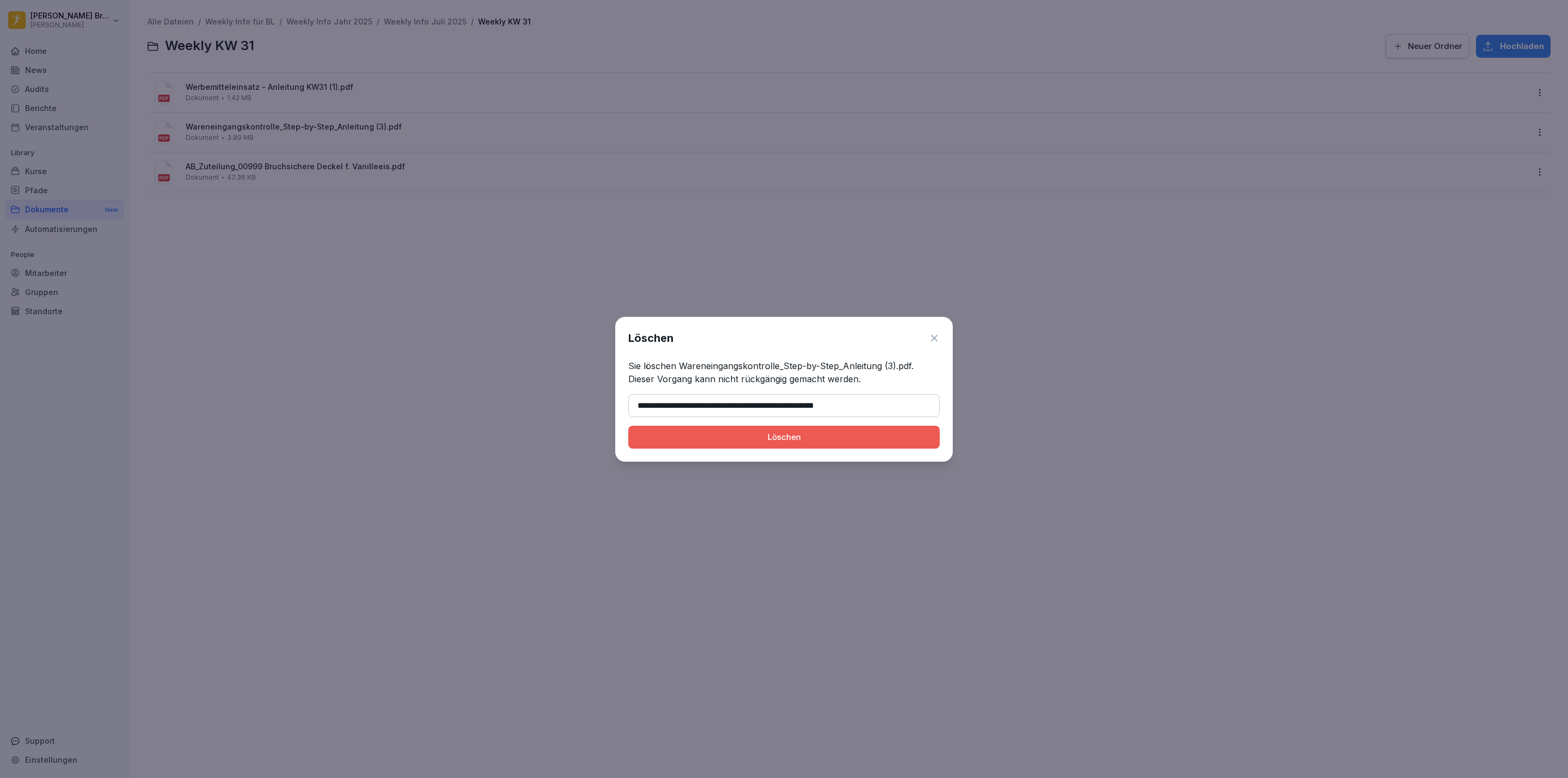
click at [629, 426] on button "Löschen" at bounding box center [784, 437] width 311 height 23
type input "**********"
click at [629, 426] on button "Löschen" at bounding box center [784, 437] width 311 height 23
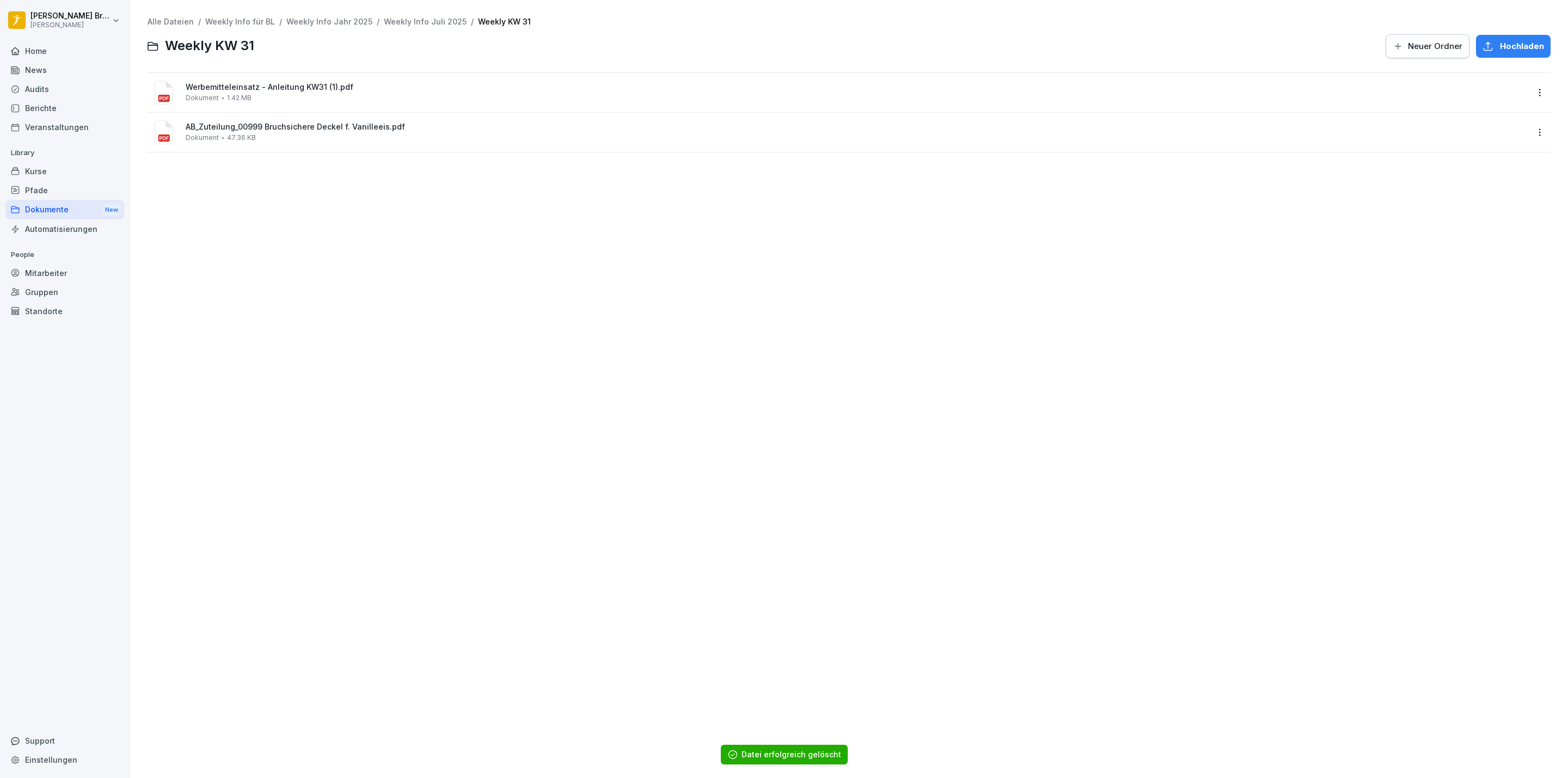
click at [41, 174] on div "Kurse" at bounding box center [65, 171] width 119 height 19
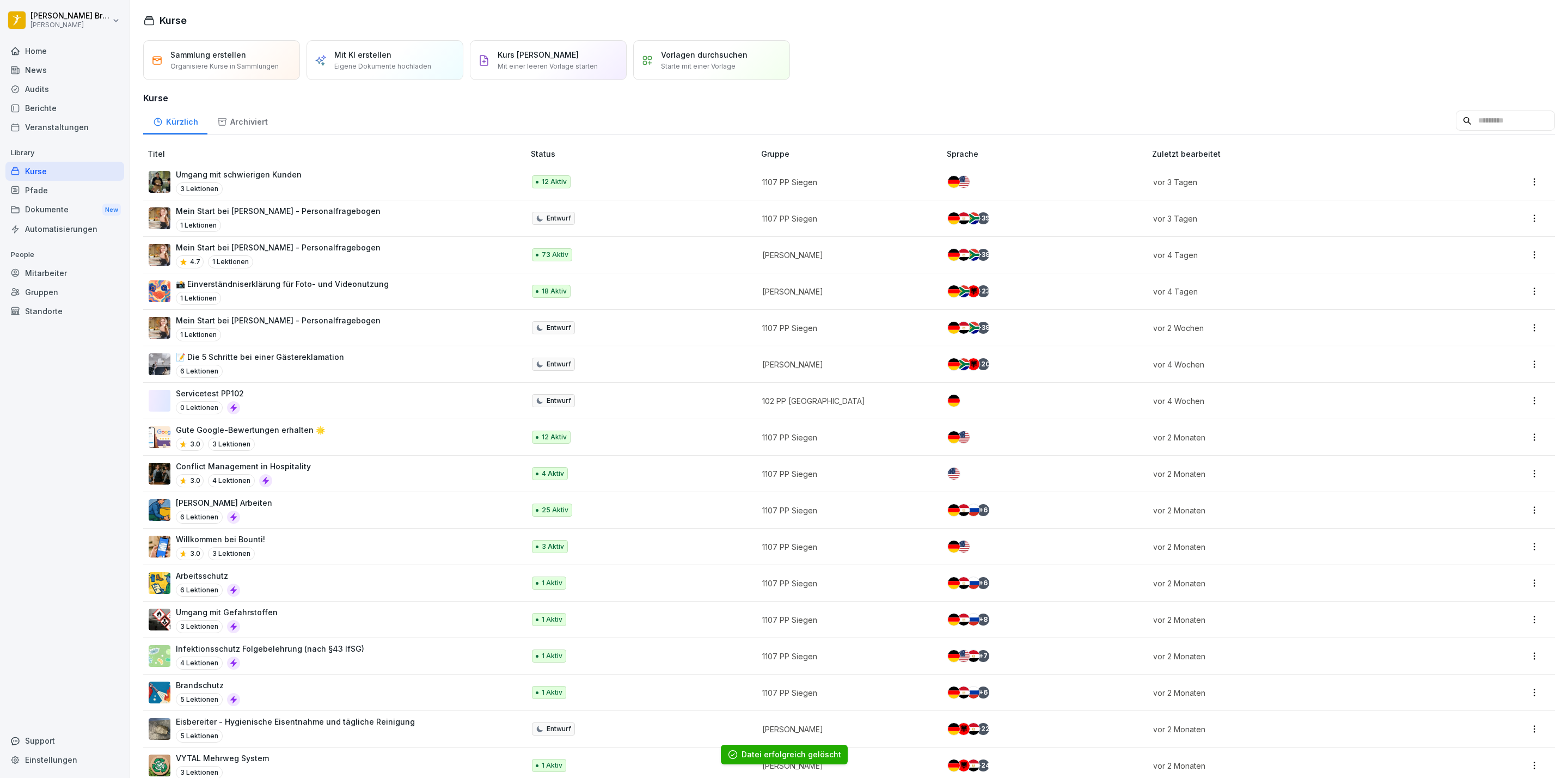
click at [44, 210] on div "Dokumente New" at bounding box center [65, 210] width 119 height 20
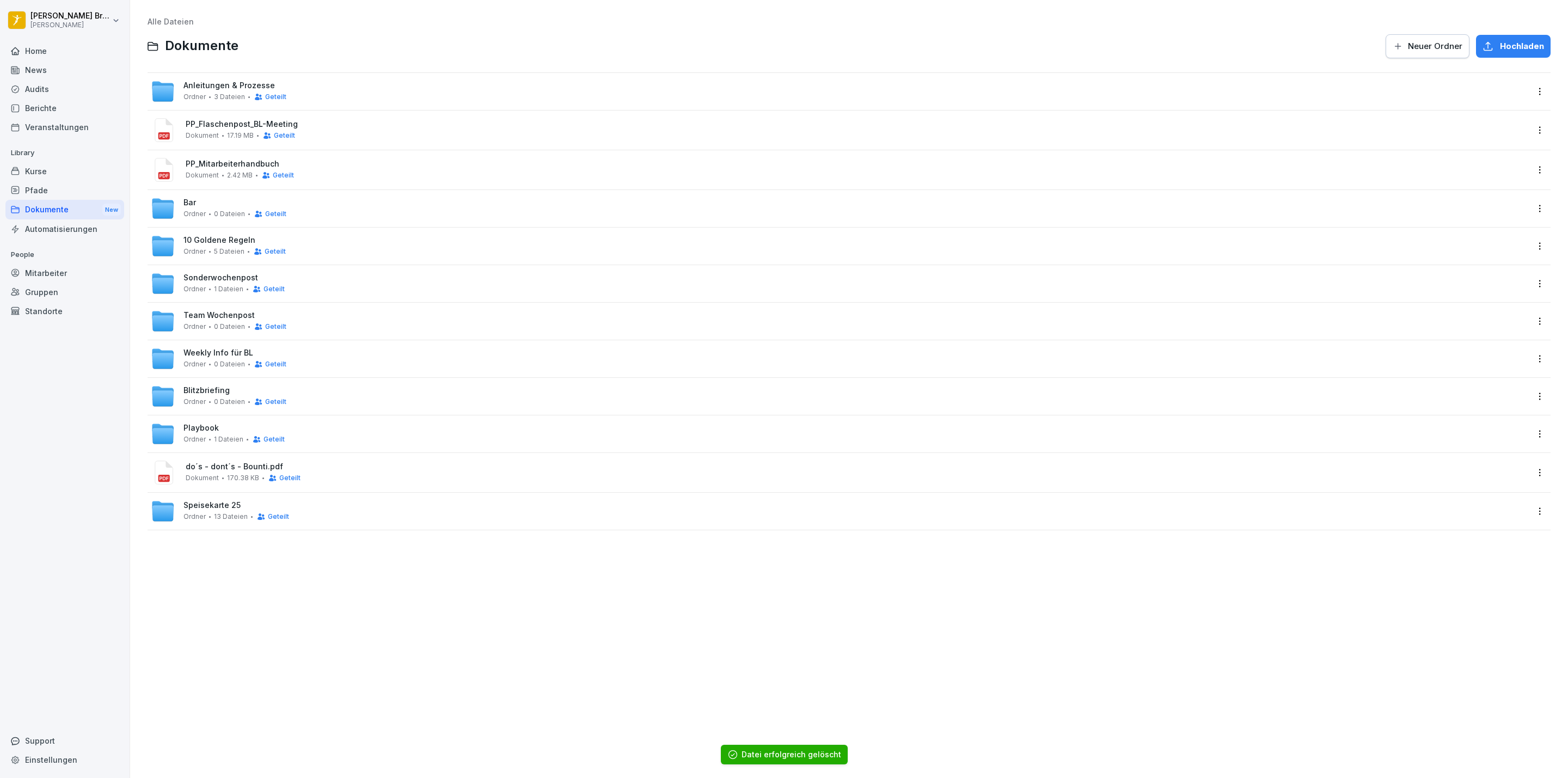
click at [37, 45] on div "Home" at bounding box center [65, 51] width 119 height 19
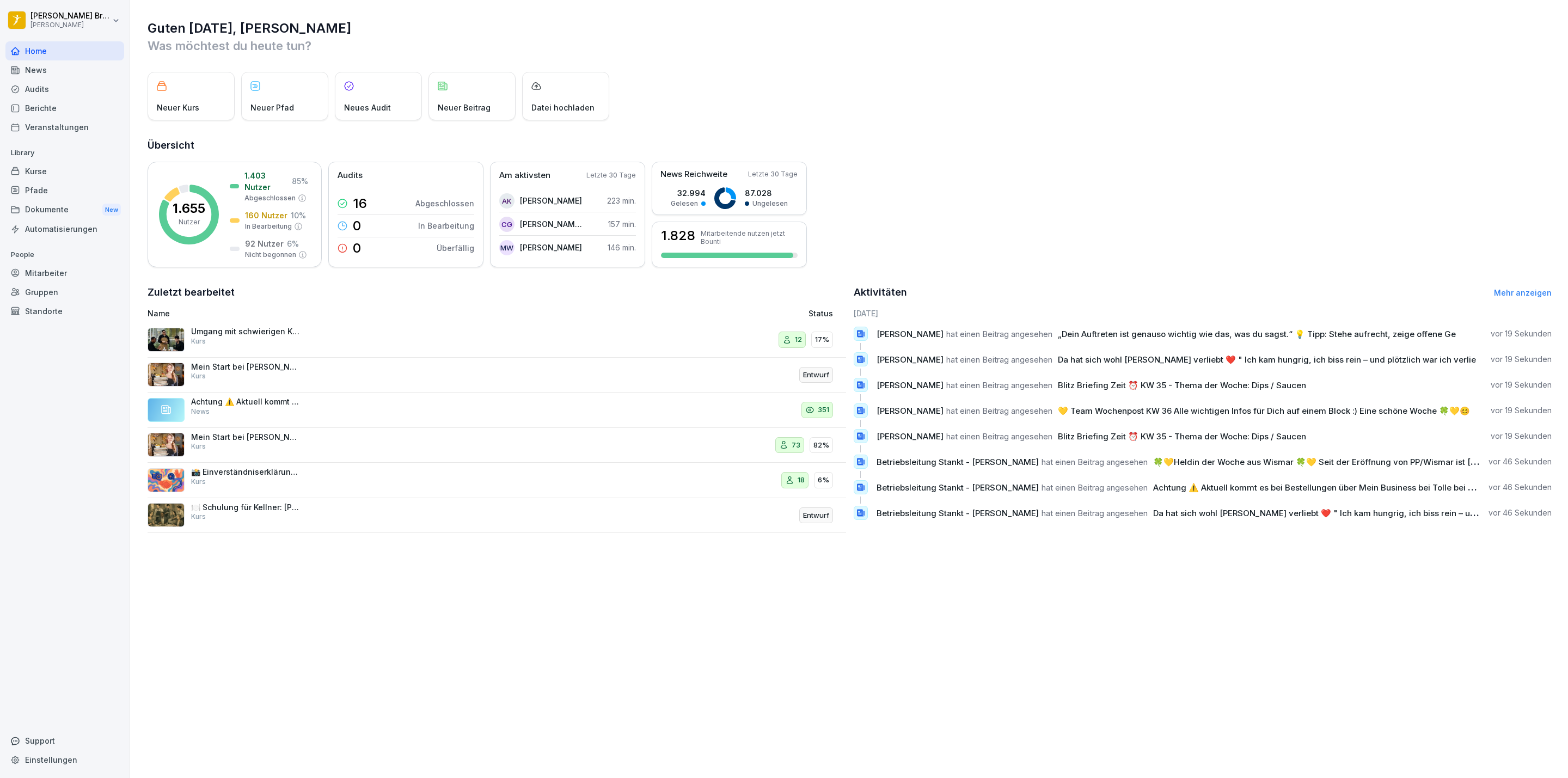
click at [44, 74] on div "News" at bounding box center [65, 70] width 119 height 19
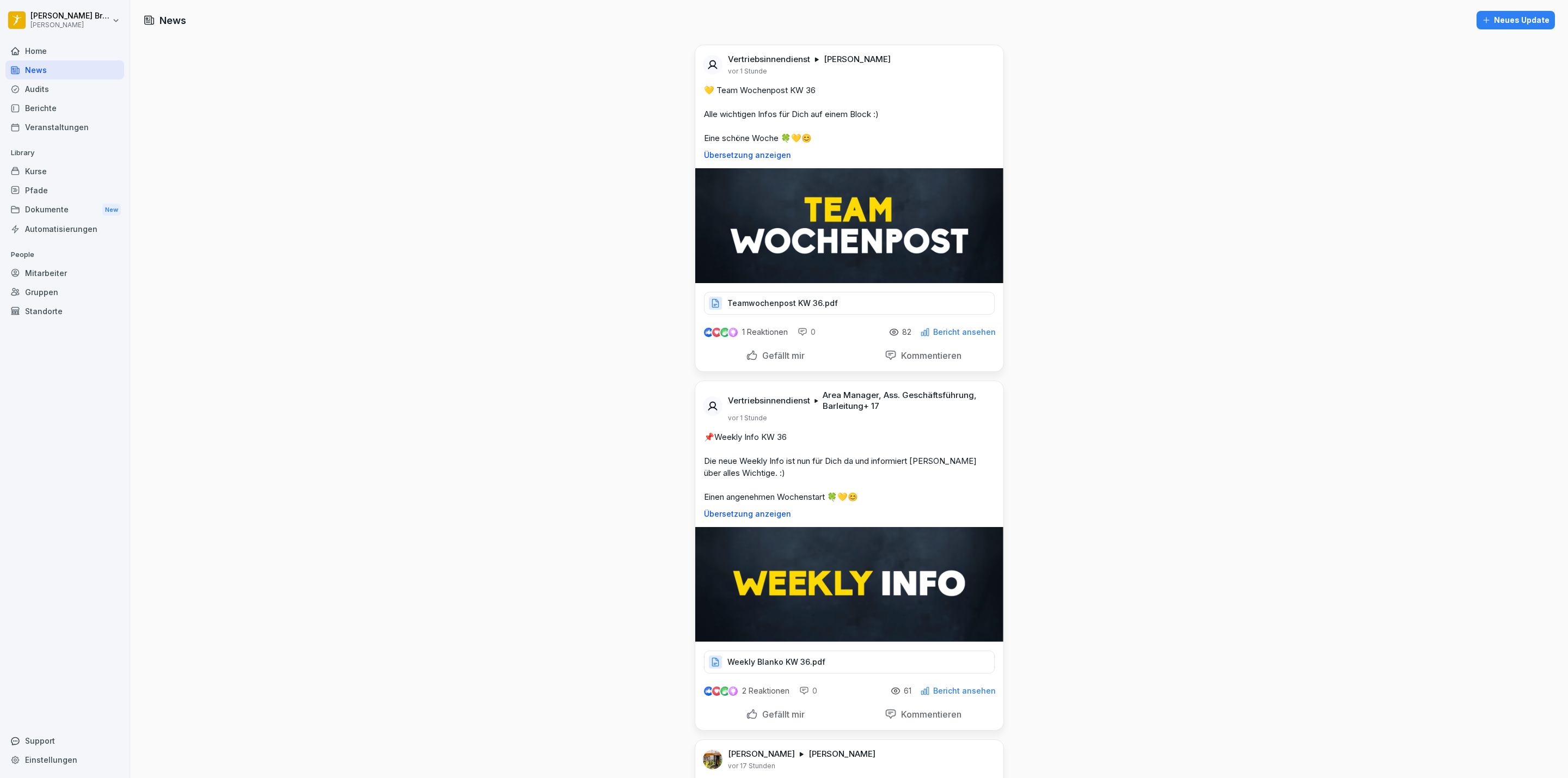
click at [778, 660] on p "Weekly Blanko KW 36.pdf" at bounding box center [776, 661] width 98 height 11
click at [50, 88] on div "Audits" at bounding box center [65, 89] width 119 height 19
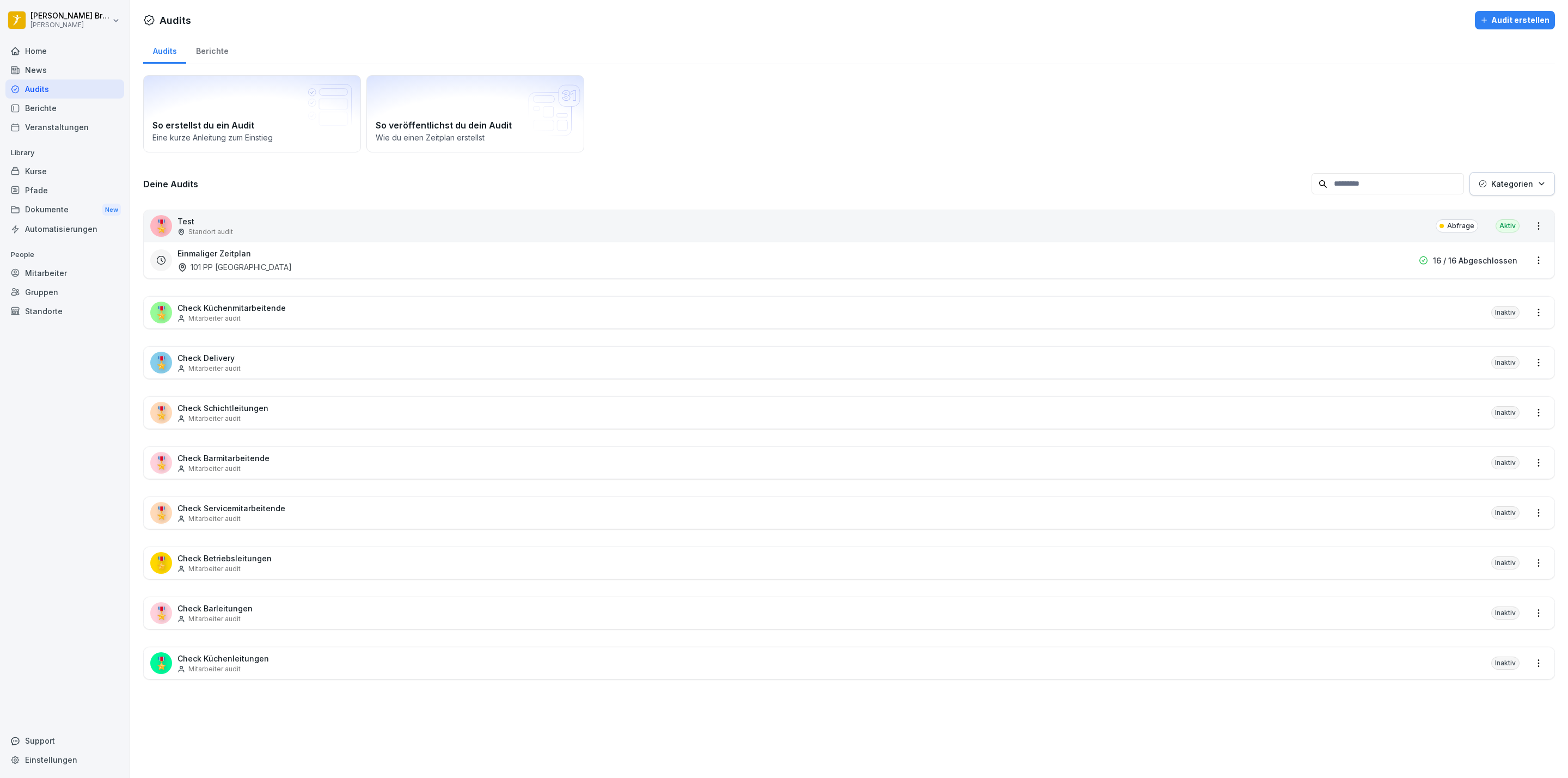
click at [54, 208] on div "Dokumente New" at bounding box center [65, 210] width 119 height 20
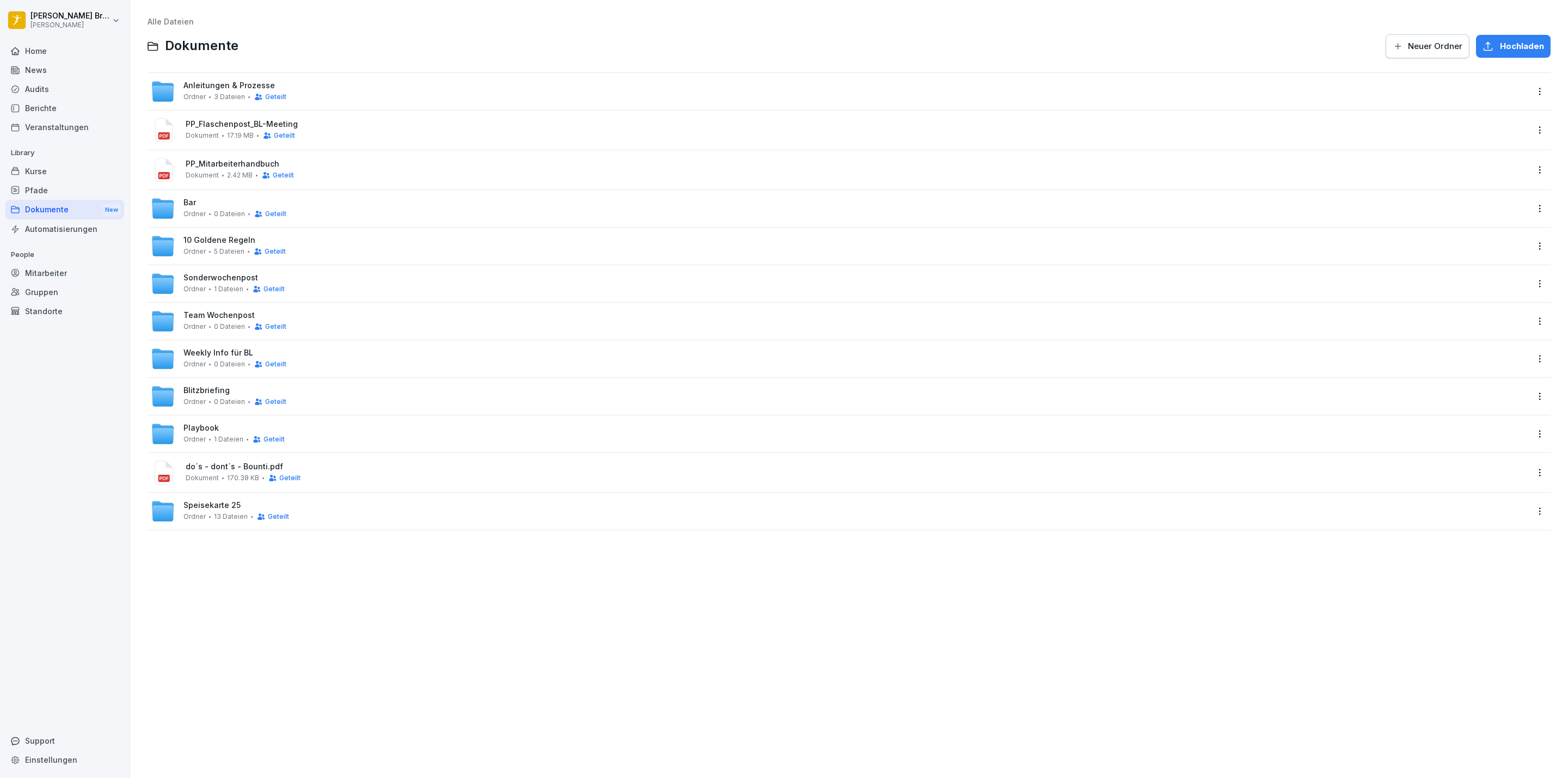
click at [223, 93] on span "3 Dateien" at bounding box center [230, 97] width 31 height 8
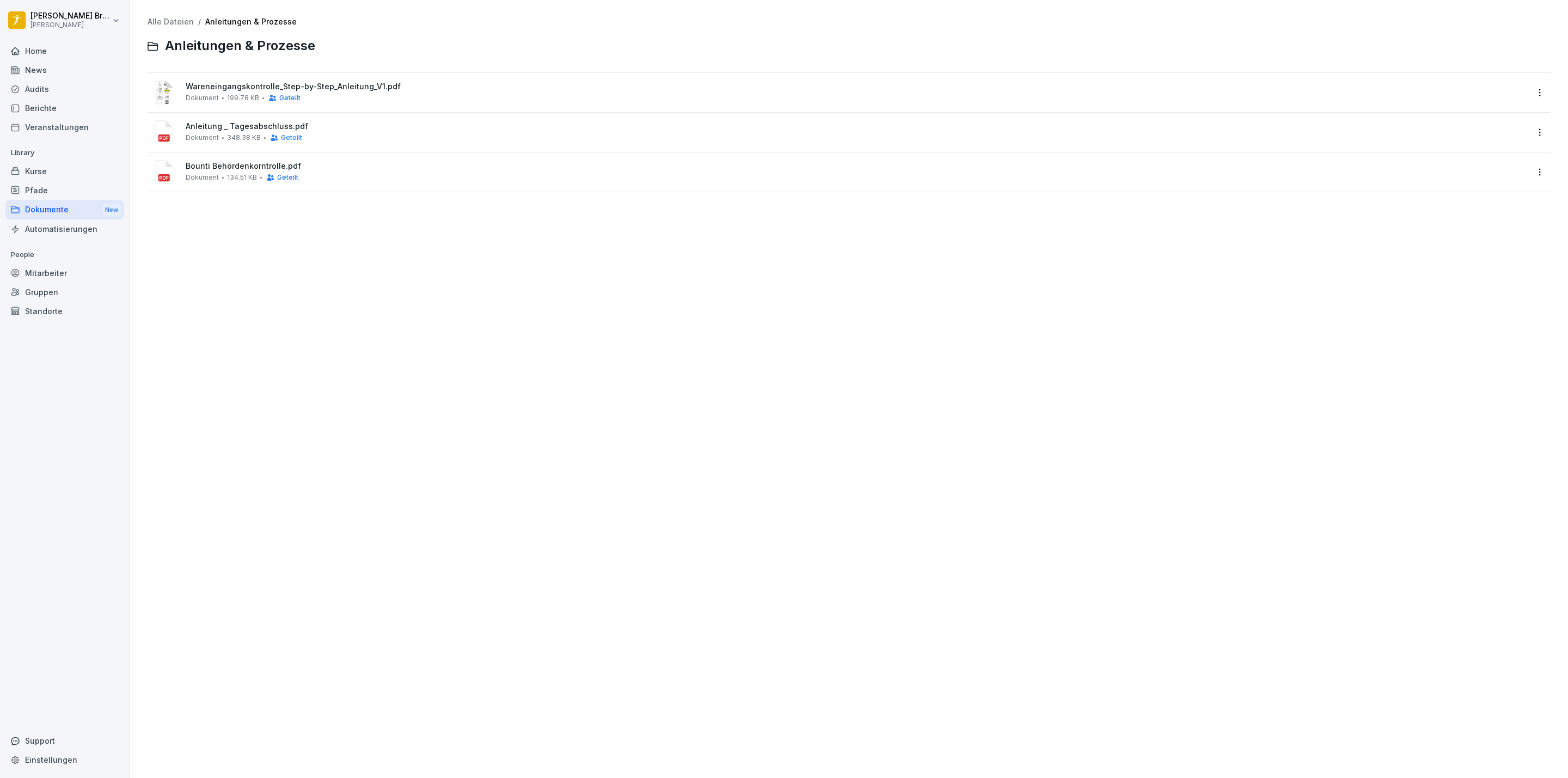
click at [246, 89] on span "Wareneingangskontrolle_Step-by-Step_Anleitung_V1.pdf" at bounding box center [856, 87] width 1342 height 10
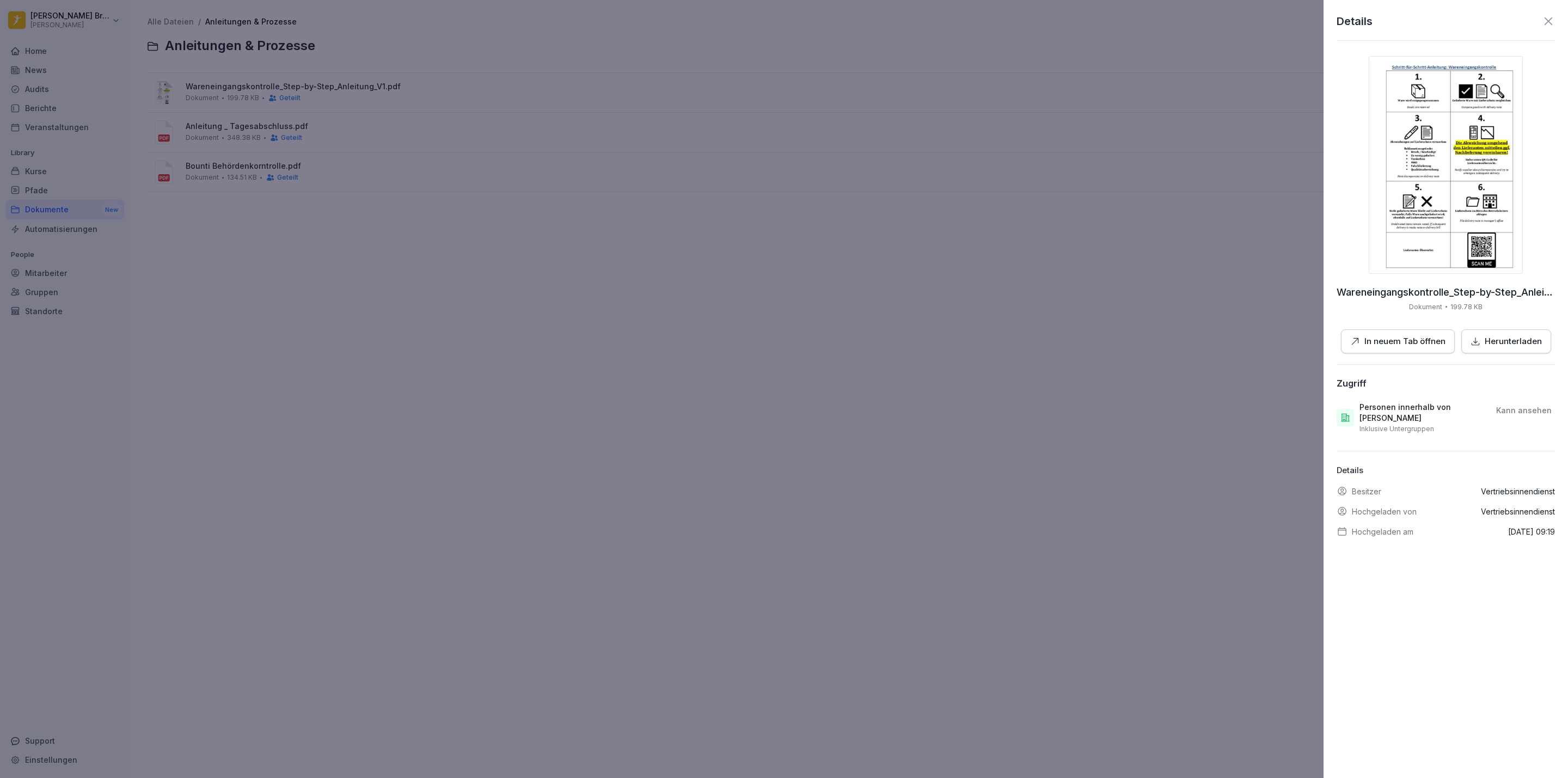
click at [1436, 193] on img at bounding box center [1446, 166] width 154 height 218
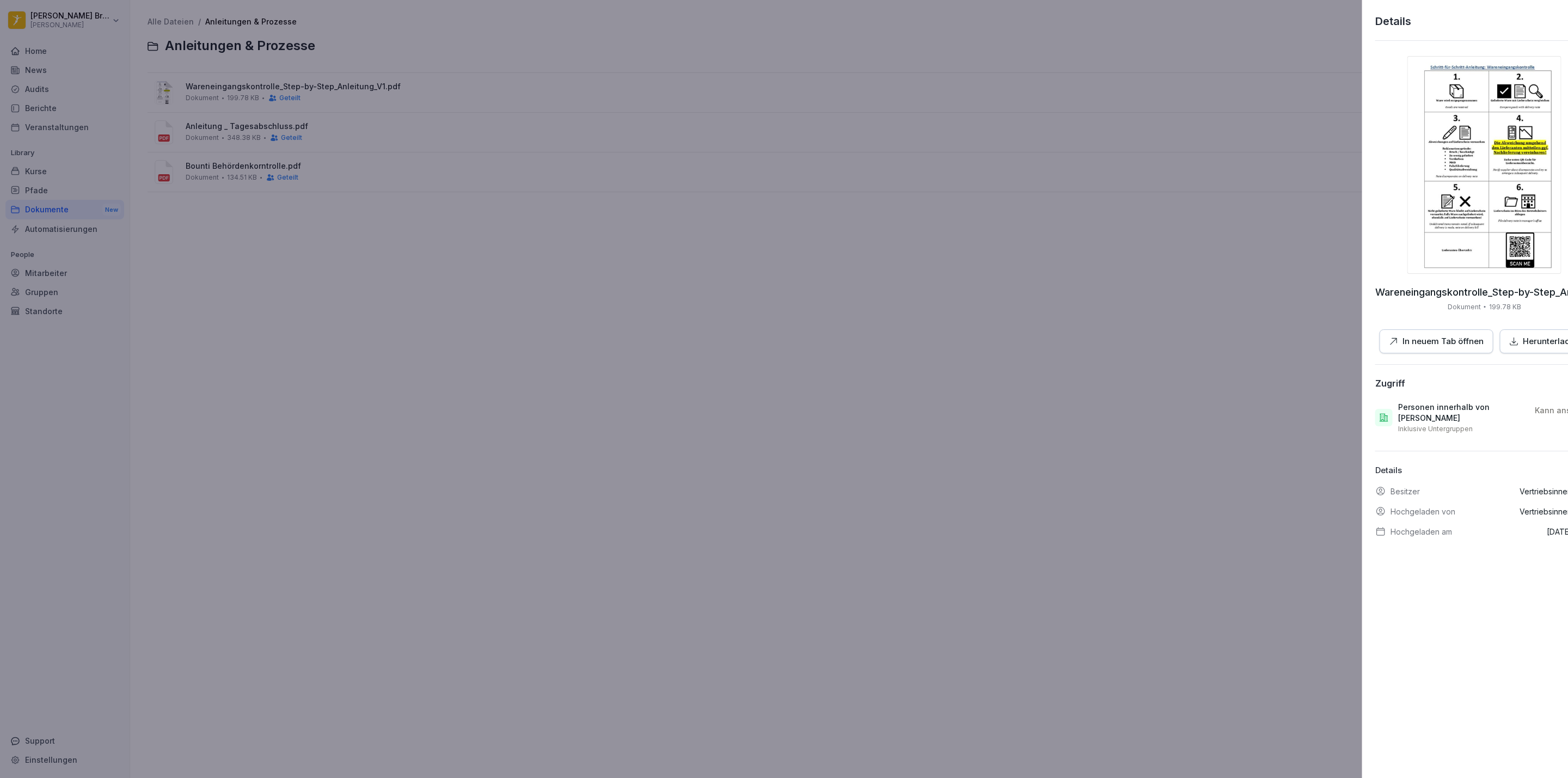
drag, startPoint x: 415, startPoint y: 340, endPoint x: 189, endPoint y: 128, distance: 309.9
click at [412, 339] on div at bounding box center [784, 389] width 1568 height 778
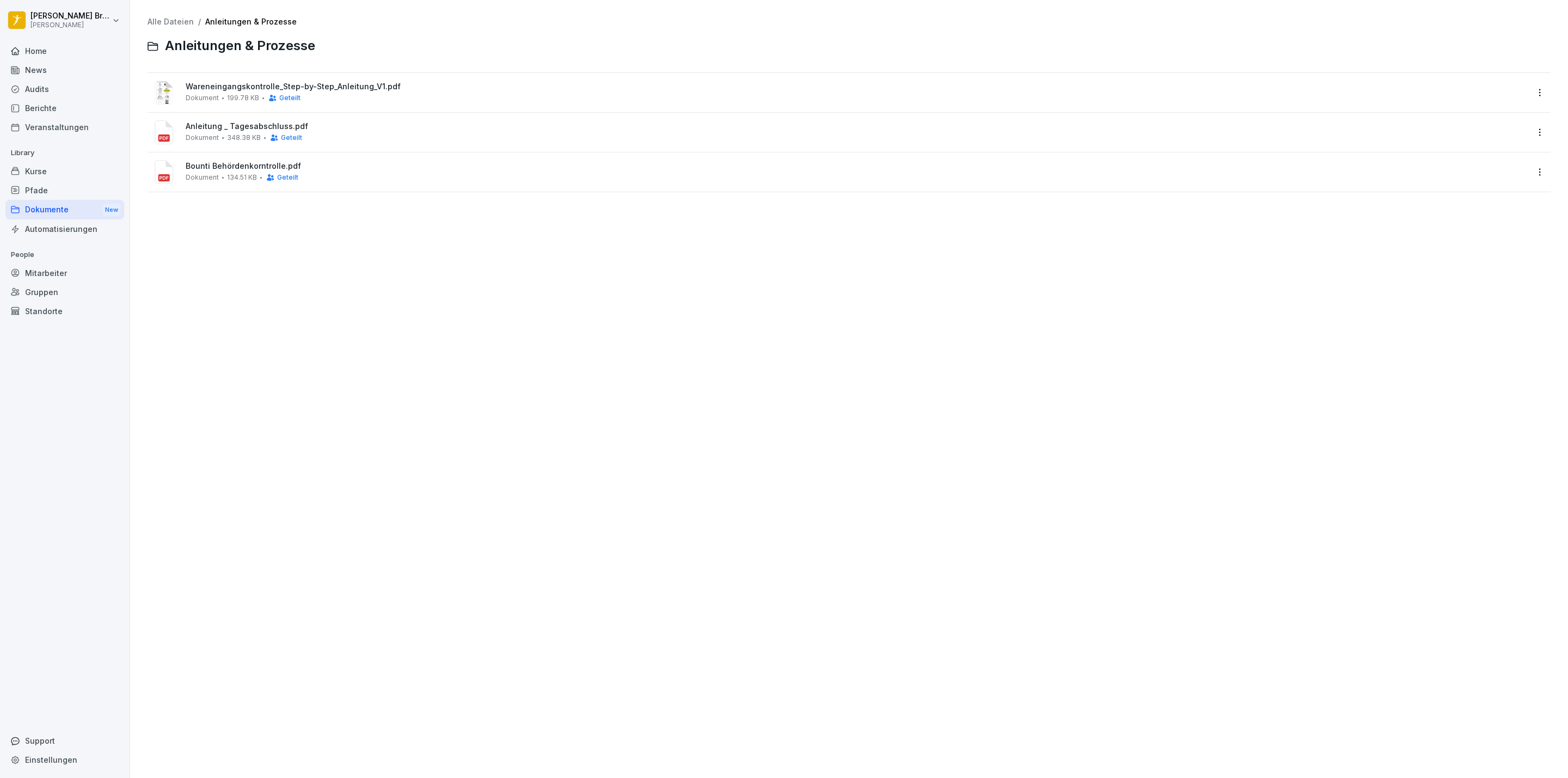
click at [62, 3] on div "[PERSON_NAME] [PERSON_NAME] Home News Audits Berichte Veranstaltungen Library K…" at bounding box center [65, 389] width 130 height 778
click at [73, 17] on html "[PERSON_NAME] [PERSON_NAME] Home News Audits Berichte Veranstaltungen Library K…" at bounding box center [784, 389] width 1568 height 778
click at [69, 69] on div "Abmelden" at bounding box center [69, 69] width 108 height 20
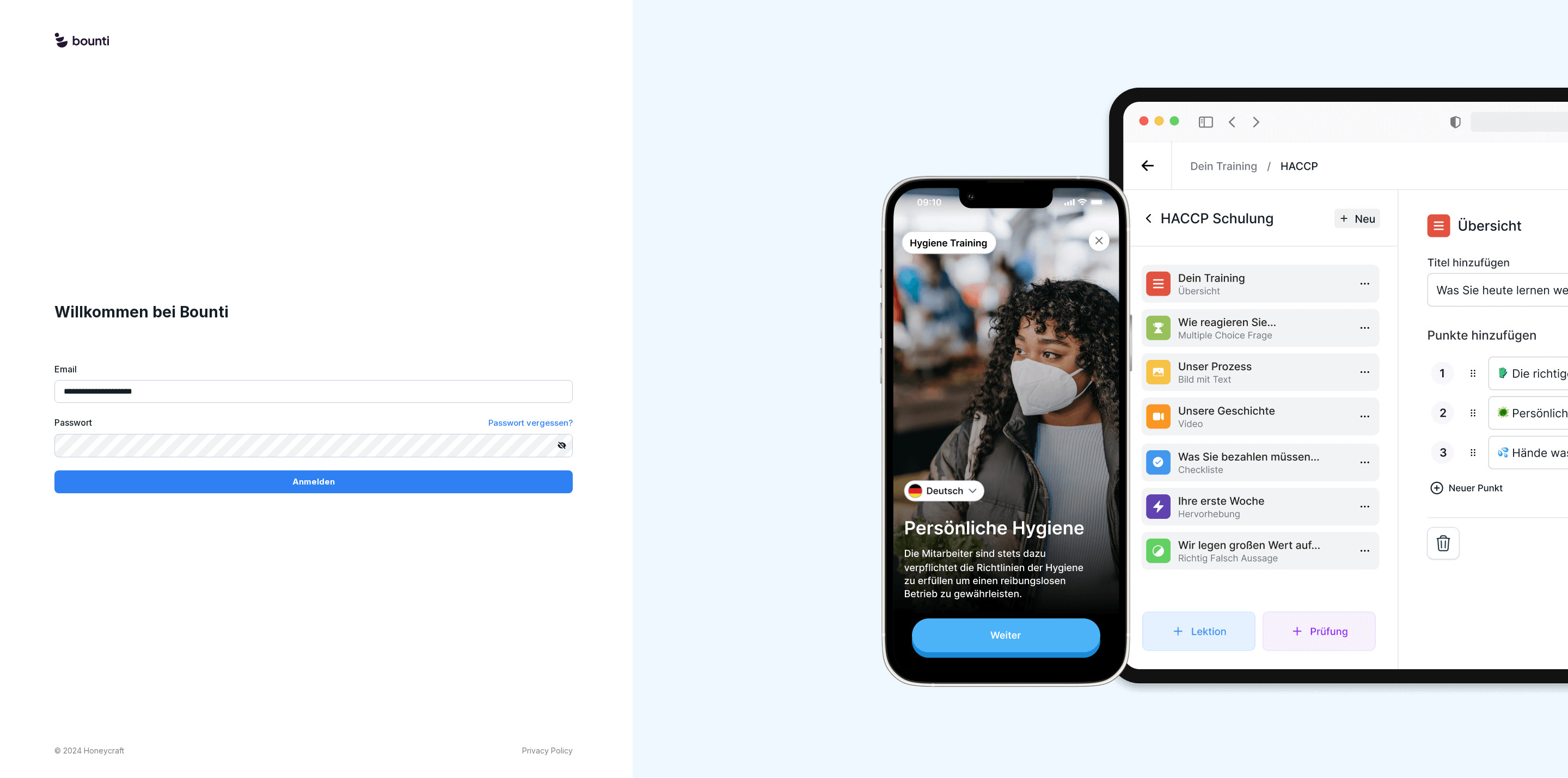
click at [174, 385] on input "**********" at bounding box center [314, 391] width 519 height 23
type input "**********"
click at [175, 482] on div "Anmelden" at bounding box center [314, 481] width 501 height 12
